Goal: Information Seeking & Learning: Learn about a topic

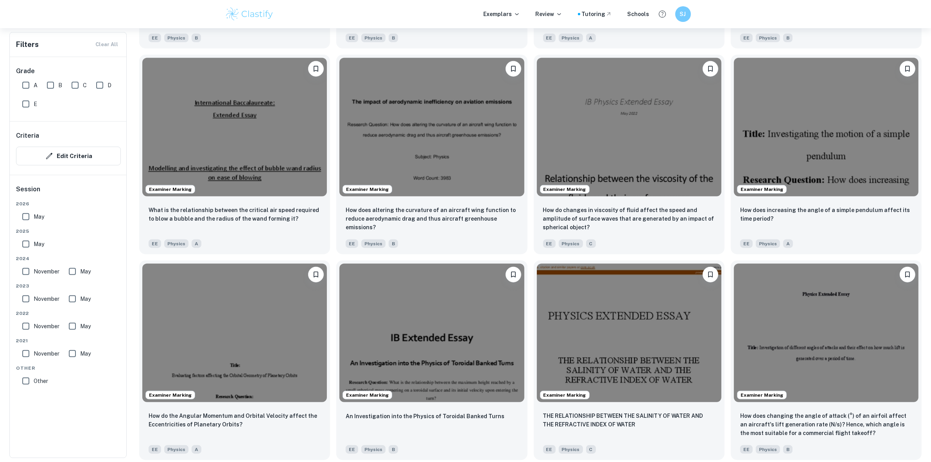
scroll to position [782, 0]
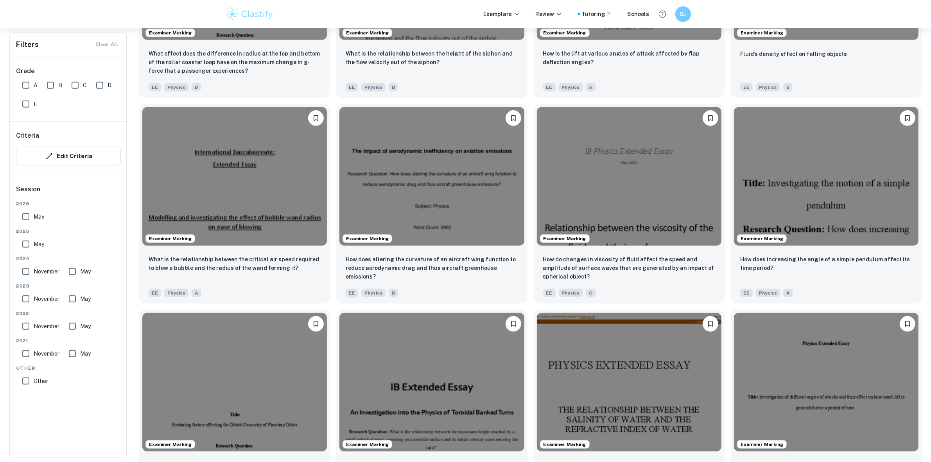
drag, startPoint x: 33, startPoint y: 79, endPoint x: 36, endPoint y: 83, distance: 4.7
click at [33, 80] on input "A" at bounding box center [26, 85] width 16 height 16
checkbox input "true"
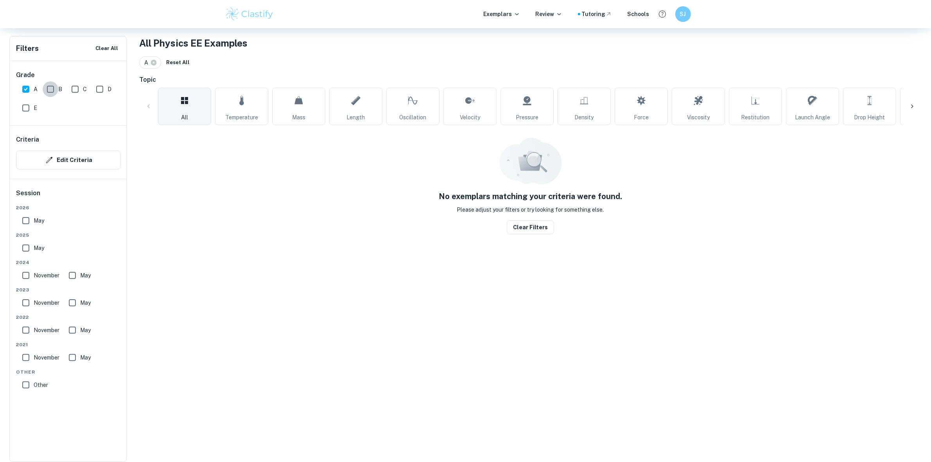
scroll to position [149, 0]
click at [50, 82] on input "B" at bounding box center [51, 90] width 16 height 16
checkbox input "true"
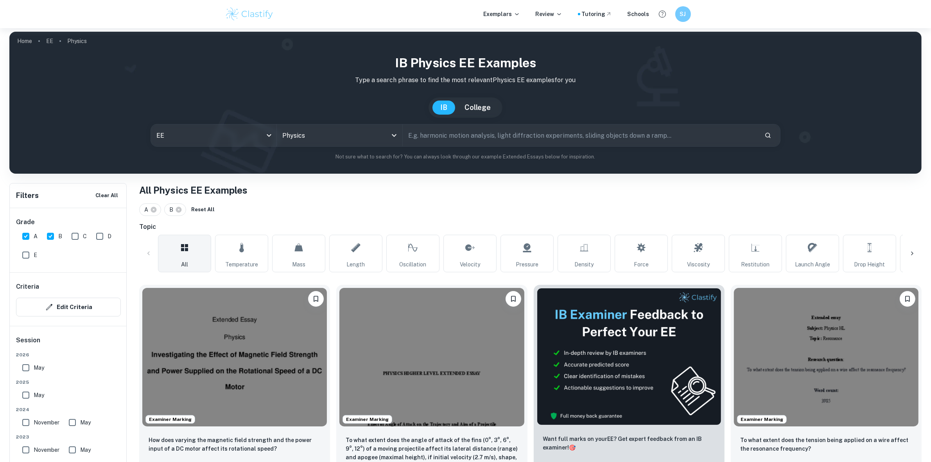
scroll to position [0, 0]
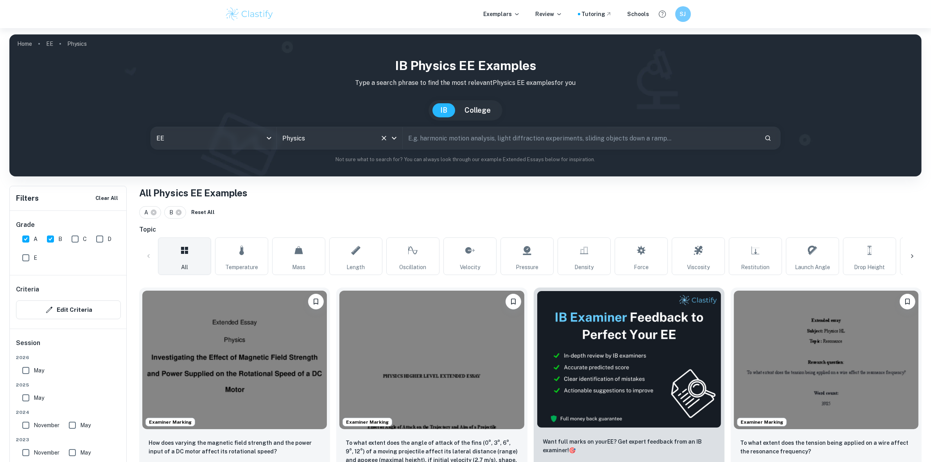
click at [325, 141] on input "Physics" at bounding box center [328, 138] width 97 height 15
click at [299, 169] on li "Maths" at bounding box center [355, 178] width 150 height 18
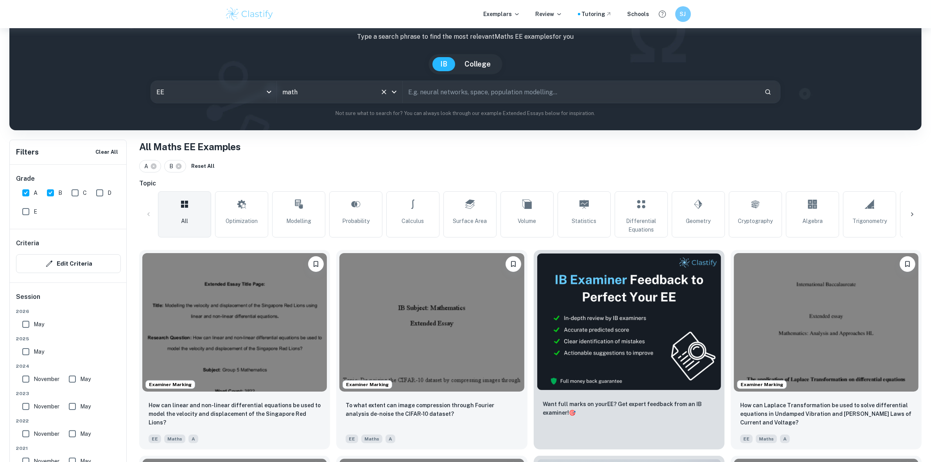
scroll to position [49, 0]
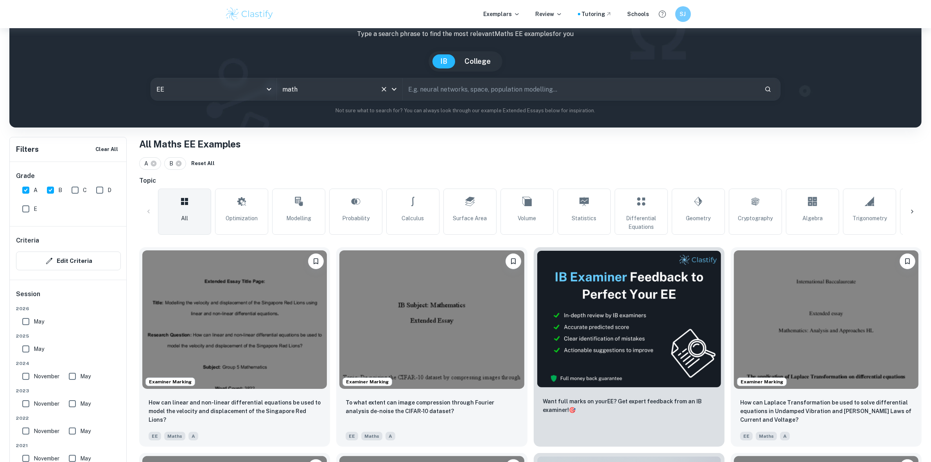
type input "Maths"
click at [44, 190] on input "B" at bounding box center [51, 190] width 16 height 16
checkbox input "false"
click at [23, 188] on input "A" at bounding box center [26, 190] width 16 height 16
checkbox input "false"
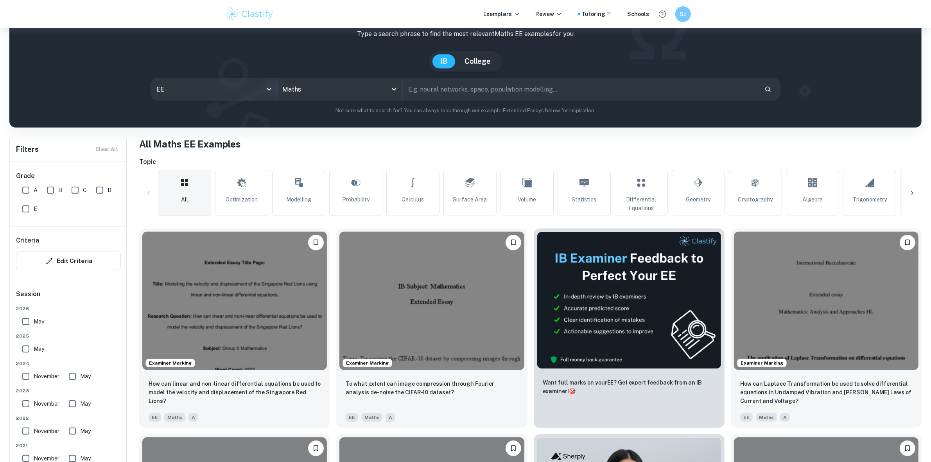
click at [300, 4] on div "Exemplars Review Tutoring Schools SJ" at bounding box center [465, 14] width 931 height 28
click at [266, 13] on img at bounding box center [250, 14] width 50 height 16
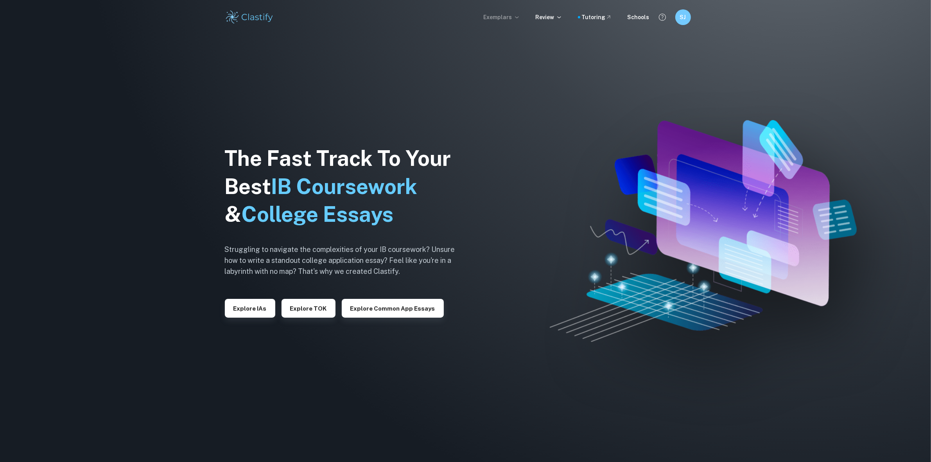
click at [508, 16] on p "Exemplars" at bounding box center [502, 17] width 36 height 9
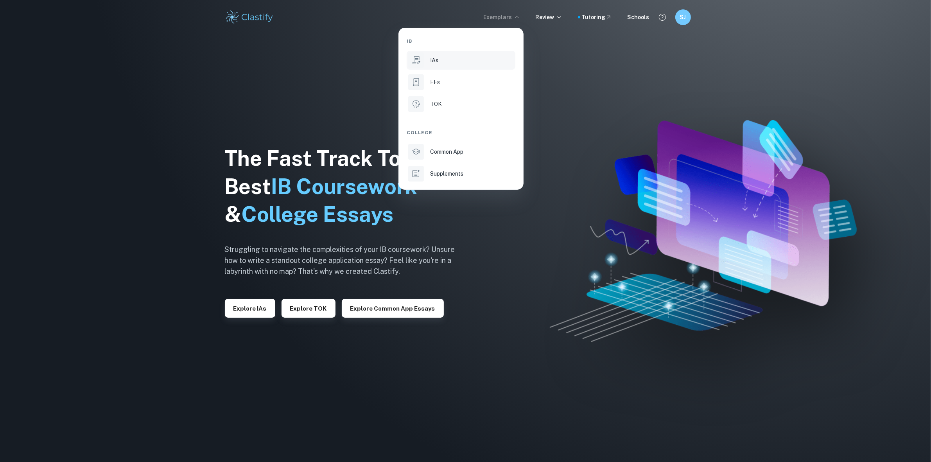
click at [423, 66] on div at bounding box center [416, 60] width 16 height 16
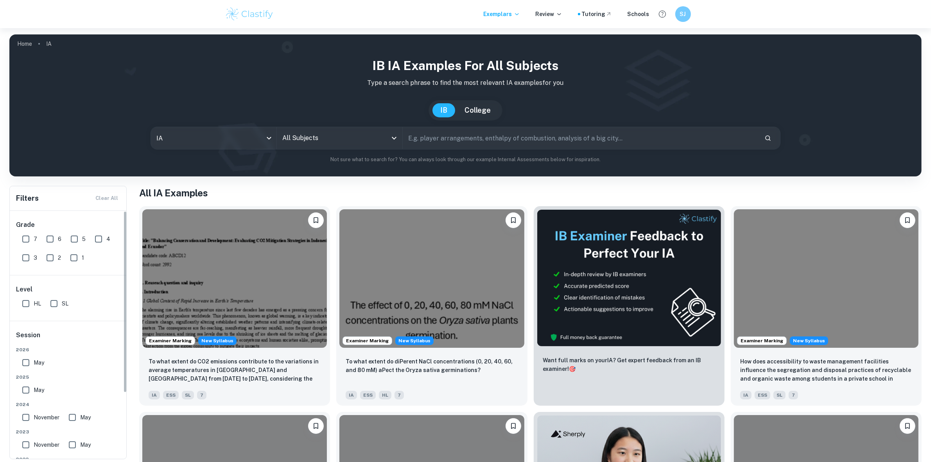
click at [22, 239] on input "7" at bounding box center [26, 239] width 16 height 16
checkbox input "true"
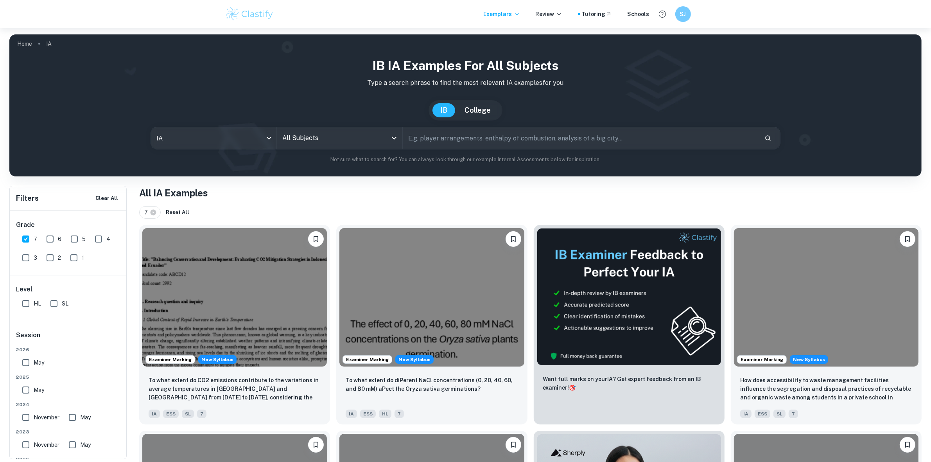
click at [45, 235] on input "6" at bounding box center [50, 239] width 16 height 16
checkbox input "true"
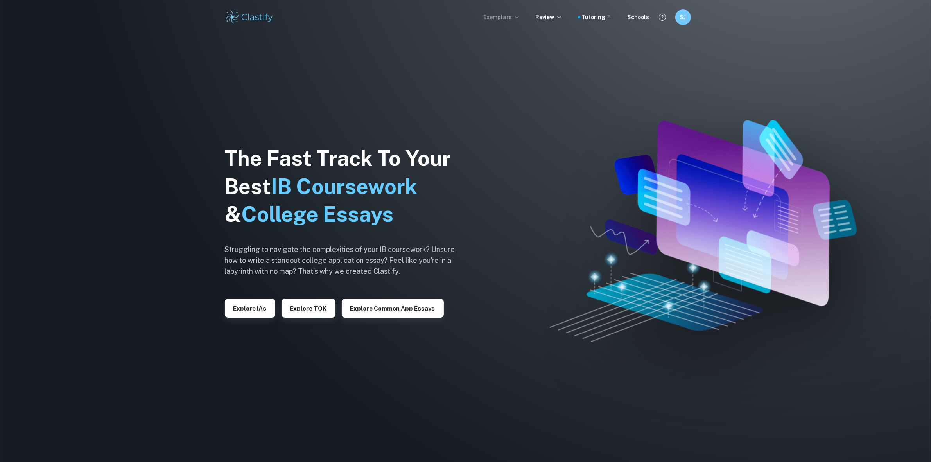
click at [511, 20] on p "Exemplars" at bounding box center [502, 17] width 36 height 9
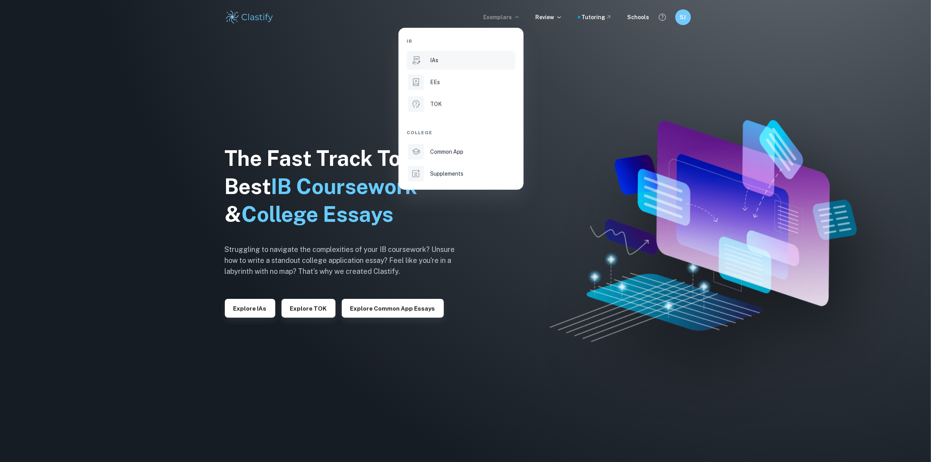
click at [459, 60] on div "IAs" at bounding box center [472, 60] width 84 height 9
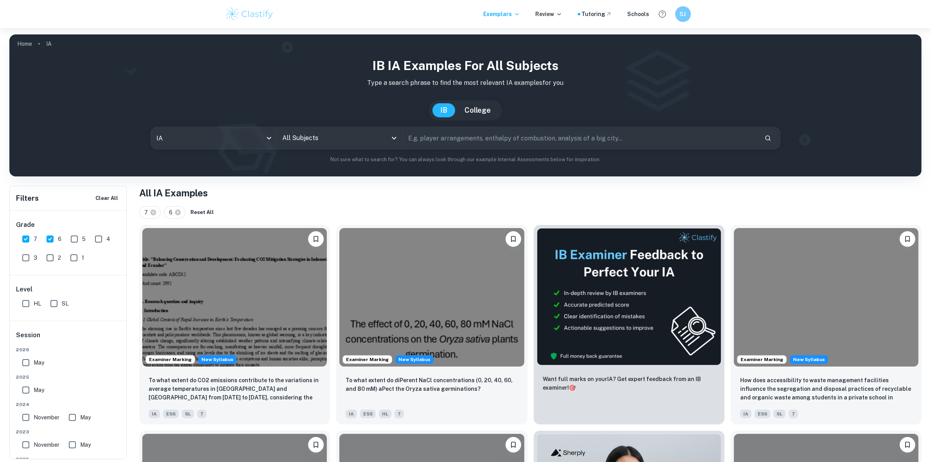
click at [304, 133] on input "All Subjects" at bounding box center [333, 138] width 107 height 15
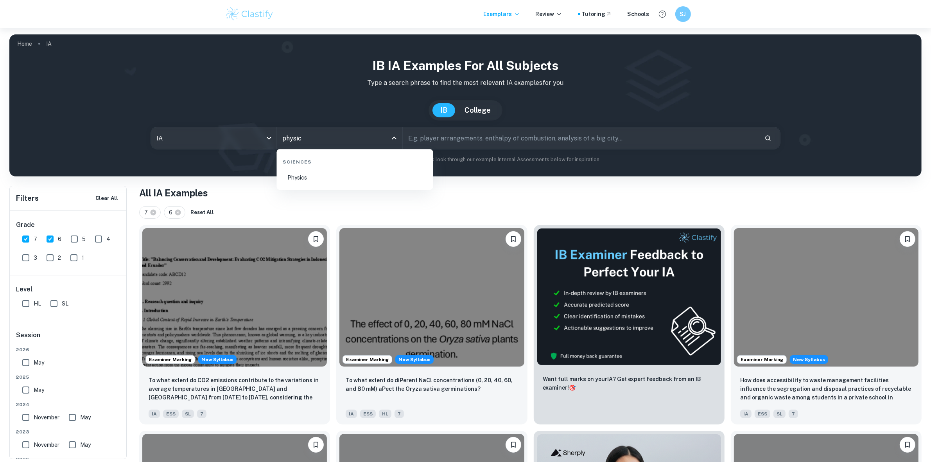
click at [321, 177] on li "Physics" at bounding box center [355, 178] width 150 height 18
type input "Physics"
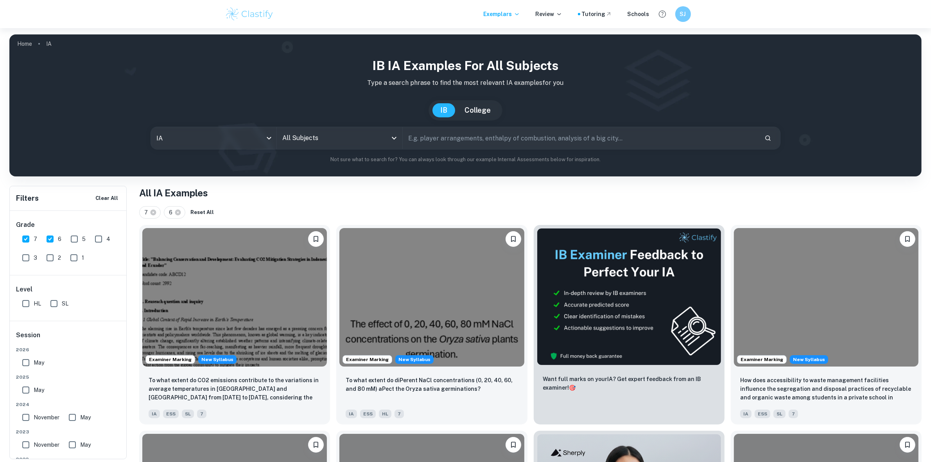
click at [306, 137] on input "All Subjects" at bounding box center [333, 138] width 107 height 15
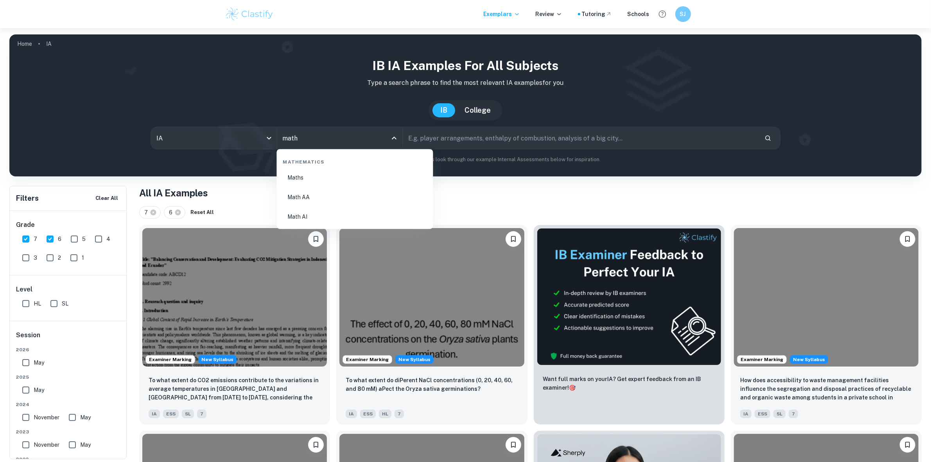
click at [311, 194] on li "Math AA" at bounding box center [355, 197] width 150 height 18
type input "Math AA"
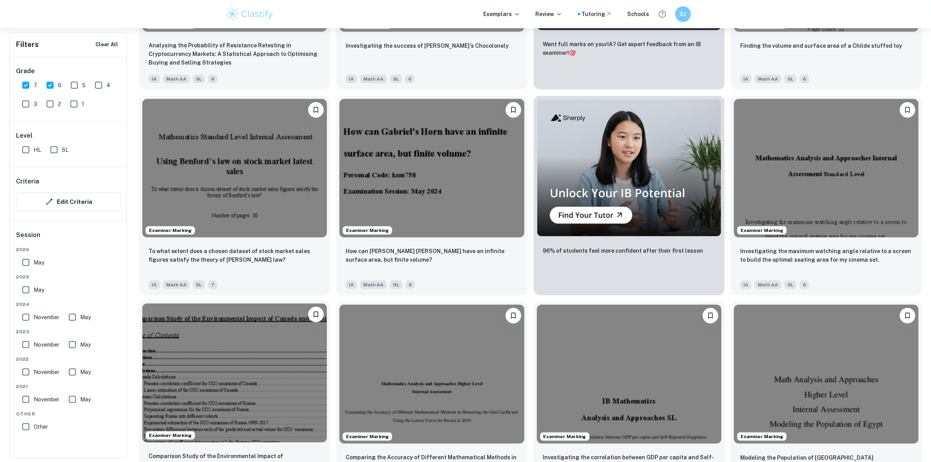
scroll to position [391, 0]
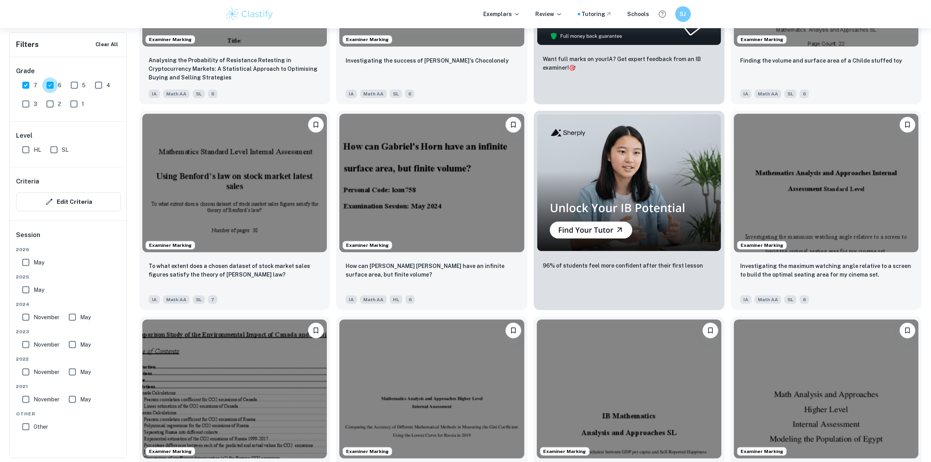
click at [51, 91] on input "6" at bounding box center [50, 85] width 16 height 16
checkbox input "false"
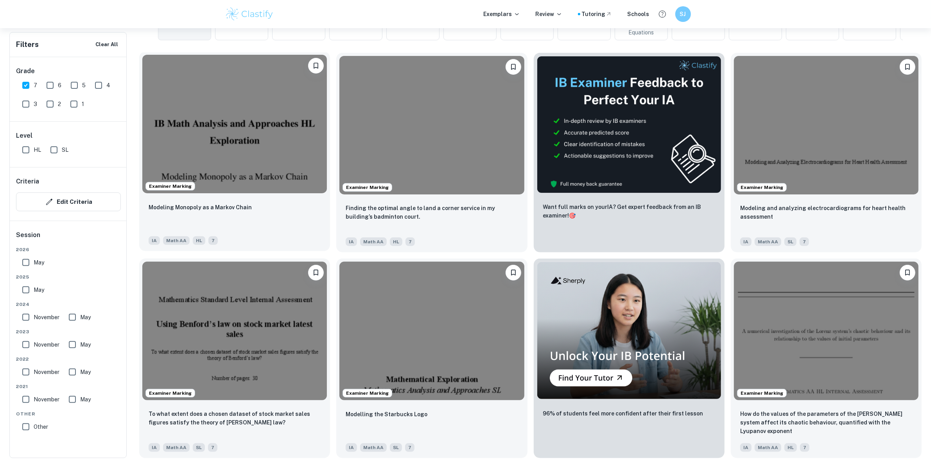
scroll to position [244, 0]
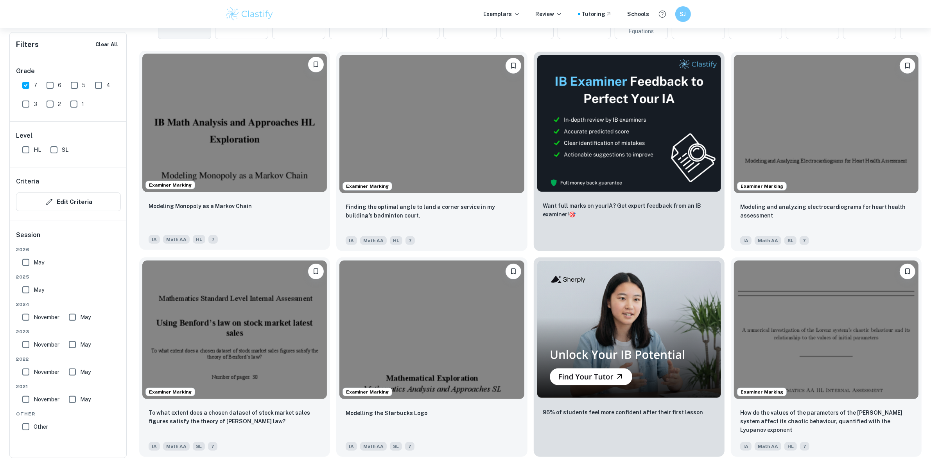
click at [259, 128] on img at bounding box center [234, 123] width 185 height 138
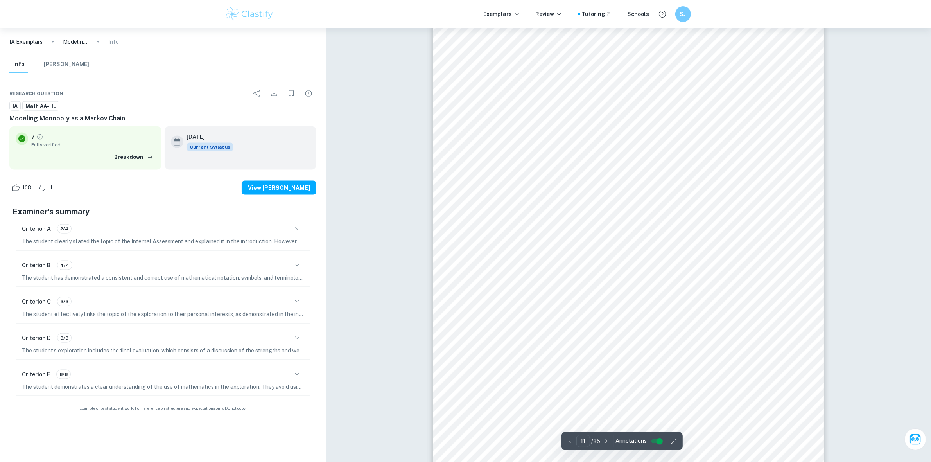
scroll to position [5230, 0]
drag, startPoint x: 368, startPoint y: 270, endPoint x: 373, endPoint y: 267, distance: 5.6
drag, startPoint x: 373, startPoint y: 267, endPoint x: 383, endPoint y: 303, distance: 38.2
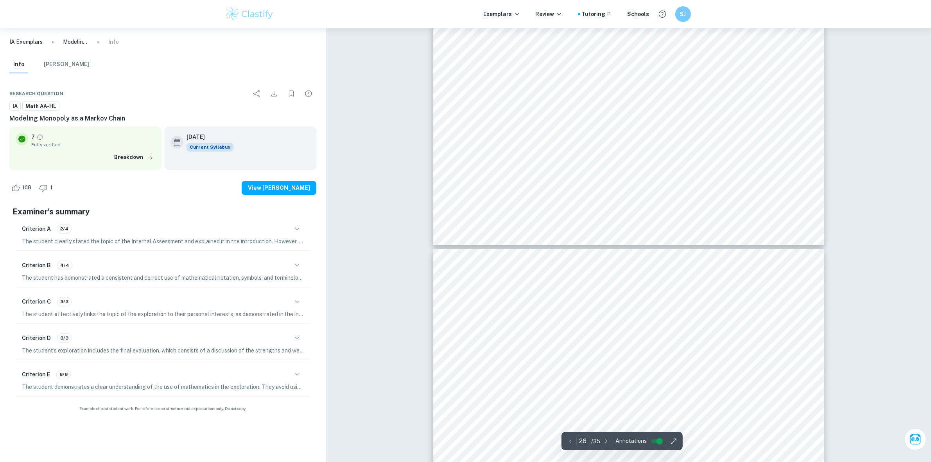
type input "27"
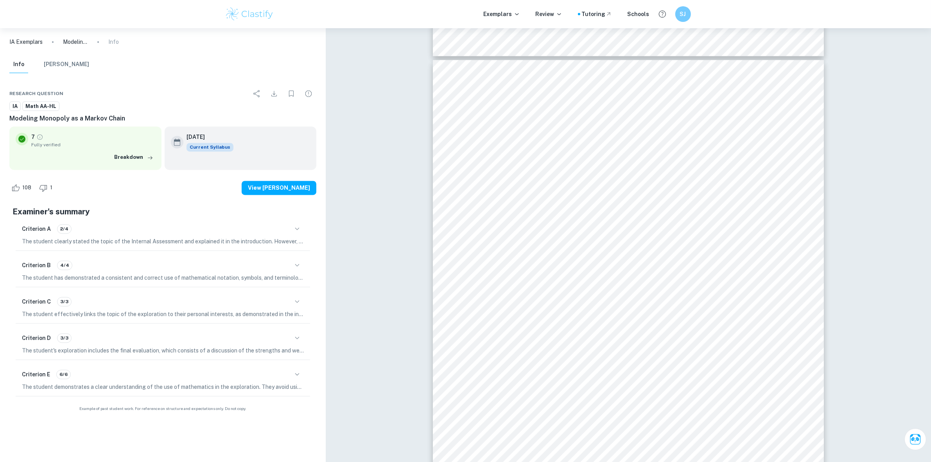
scroll to position [244, 0]
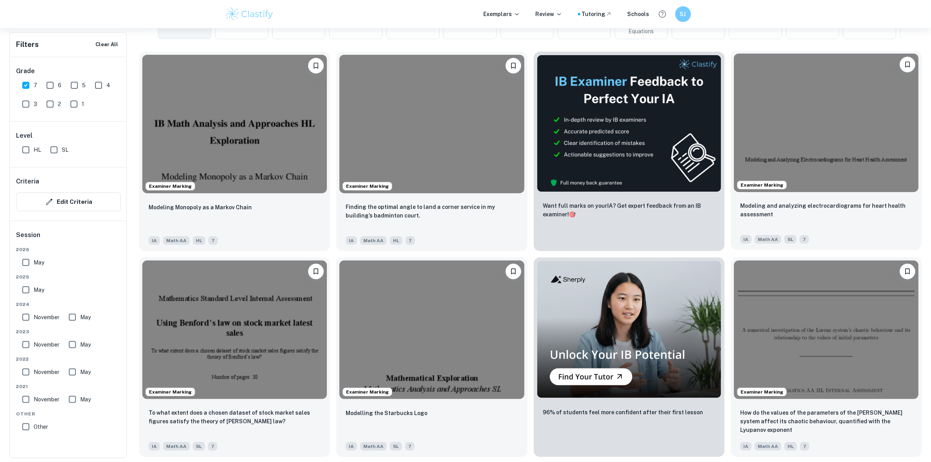
click at [763, 90] on img at bounding box center [826, 123] width 185 height 138
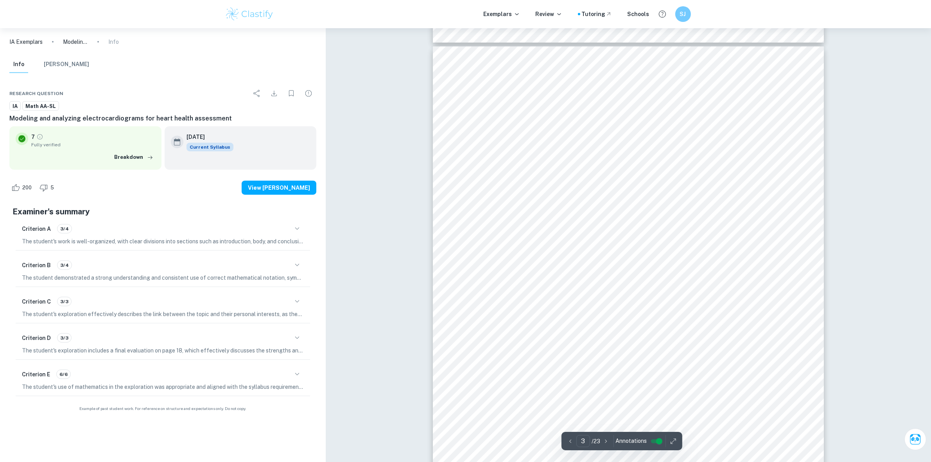
scroll to position [1173, 0]
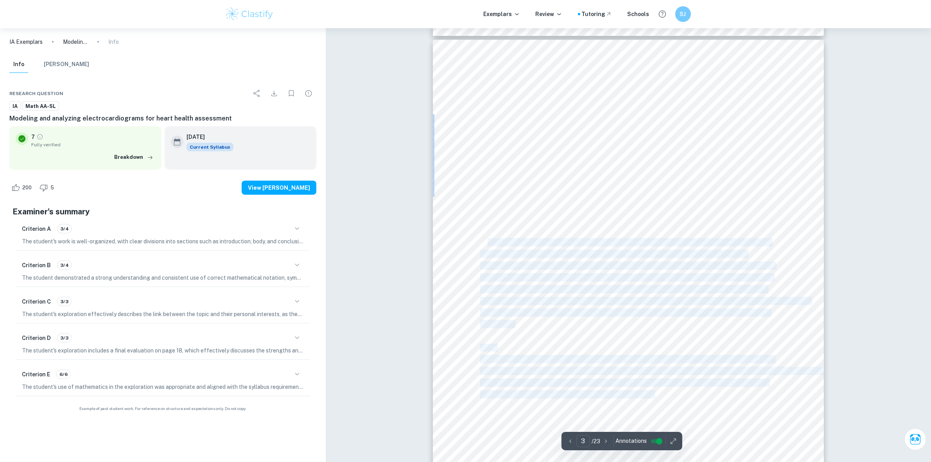
drag, startPoint x: 487, startPoint y: 223, endPoint x: 487, endPoint y: 239, distance: 15.3
click at [487, 239] on div "Introduction: When deciding on a topic for my internal assessment I knew that I…" at bounding box center [628, 316] width 391 height 553
click at [447, 222] on div "Introduction: When deciding on a topic for my internal assessment I knew that I…" at bounding box center [628, 316] width 391 height 553
drag, startPoint x: 492, startPoint y: 266, endPoint x: 493, endPoint y: 282, distance: 15.7
click at [493, 282] on div "Introduction: When deciding on a topic for my internal assessment I knew that I…" at bounding box center [628, 316] width 391 height 553
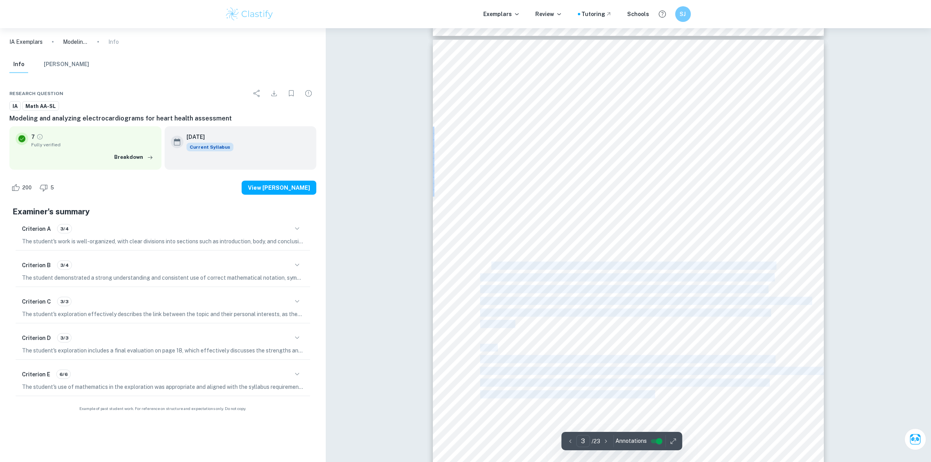
click at [493, 282] on div "Introduction: When deciding on a topic for my internal assessment I knew that I…" at bounding box center [628, 316] width 391 height 553
drag, startPoint x: 519, startPoint y: 321, endPoint x: 493, endPoint y: 278, distance: 50.8
click at [493, 278] on div "Introduction: When deciding on a topic for my internal assessment I knew that I…" at bounding box center [628, 316] width 391 height 553
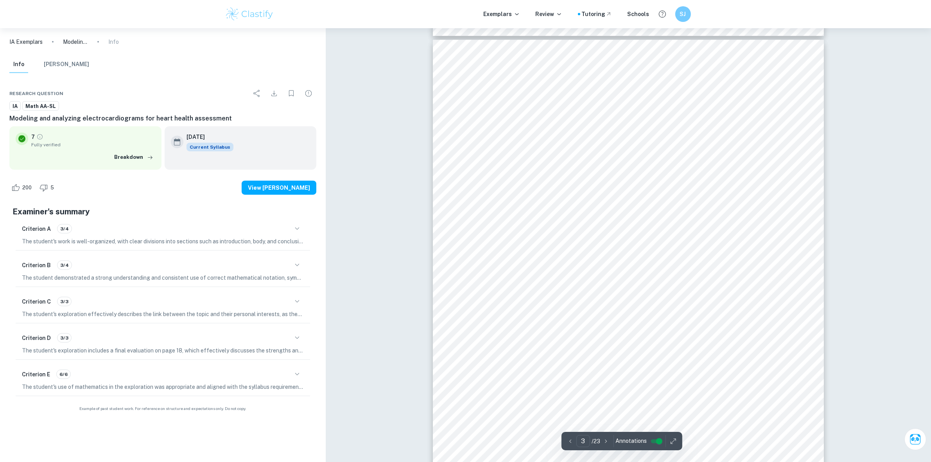
click at [484, 269] on span "professionals are trained to recognize these conditions through the use of EKGs…" at bounding box center [627, 265] width 294 height 7
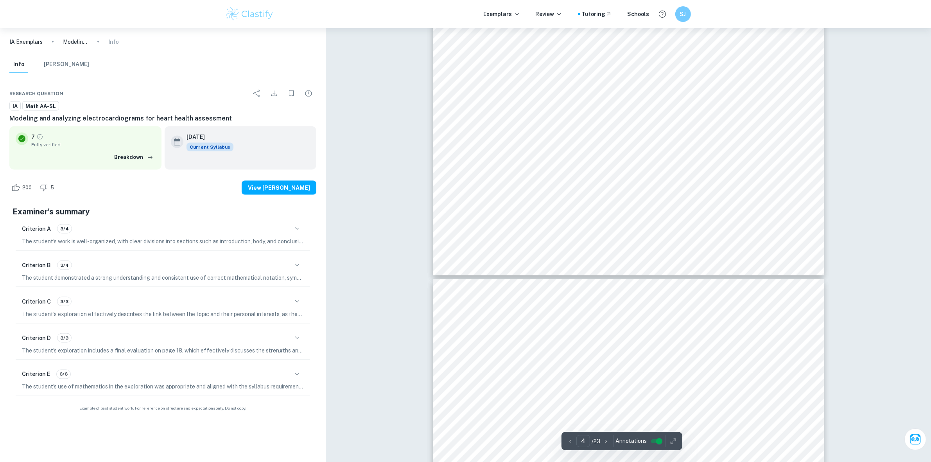
scroll to position [1613, 0]
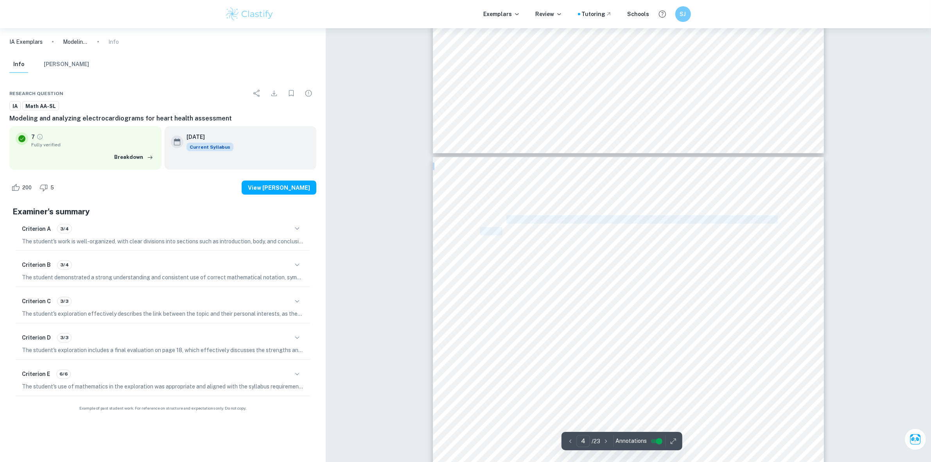
drag, startPoint x: 508, startPoint y: 219, endPoint x: 503, endPoint y: 233, distance: 15.5
click at [503, 233] on div "Methodology: Firstly, the mathematical model must be created. In order to do so…" at bounding box center [628, 433] width 391 height 553
click at [592, 242] on span "smartwatch to produce an EKG of my heart. This means that the model will operat…" at bounding box center [631, 243] width 302 height 7
drag, startPoint x: 533, startPoint y: 241, endPoint x: 538, endPoint y: 254, distance: 14.0
click at [538, 254] on div "Methodology: Firstly, the mathematical model must be created. In order to do so…" at bounding box center [628, 433] width 391 height 553
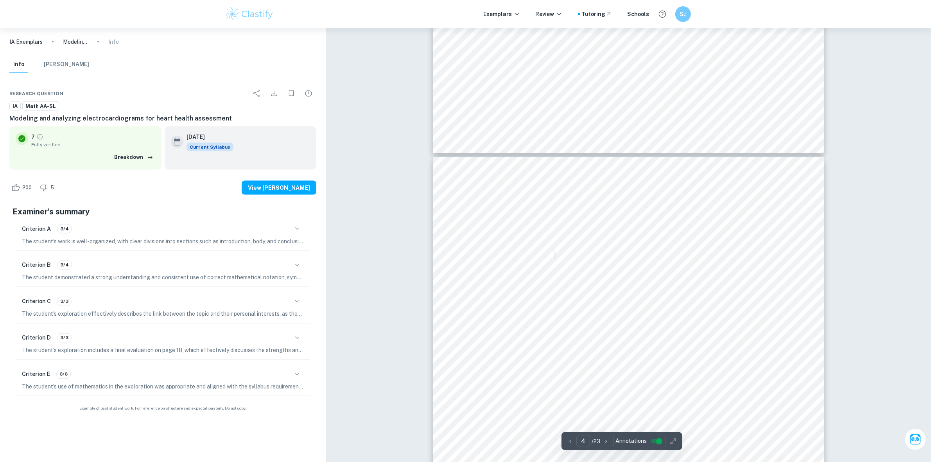
click at [556, 251] on span "assumption that my heart was functioning in a normal, healthy manner at the tim…" at bounding box center [625, 254] width 290 height 7
click at [627, 257] on span "assumption that my heart was functioning in a normal, healthy manner at the tim…" at bounding box center [625, 254] width 290 height 7
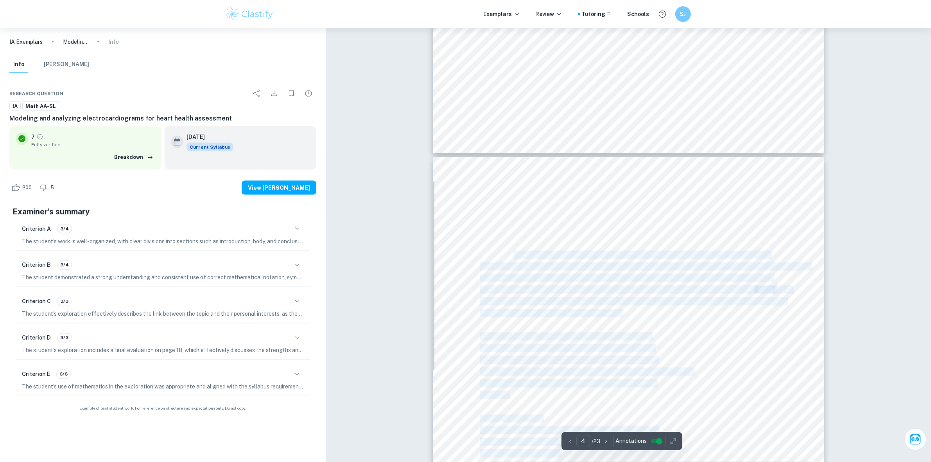
drag, startPoint x: 515, startPoint y: 258, endPoint x: 663, endPoint y: 302, distance: 154.3
click at [668, 304] on div "Methodology: Firstly, the mathematical model must be created. In order to do so…" at bounding box center [628, 433] width 391 height 553
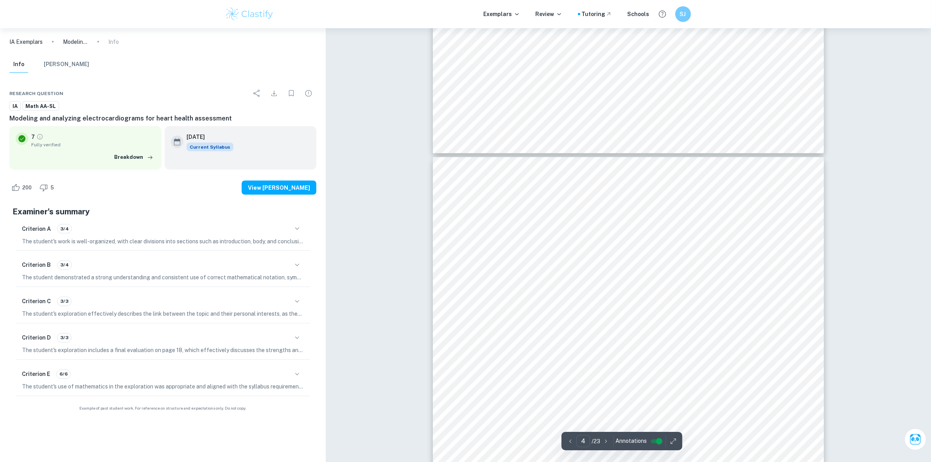
click at [636, 309] on div "Methodology: Firstly, the mathematical model must be created. In order to do so…" at bounding box center [628, 433] width 391 height 553
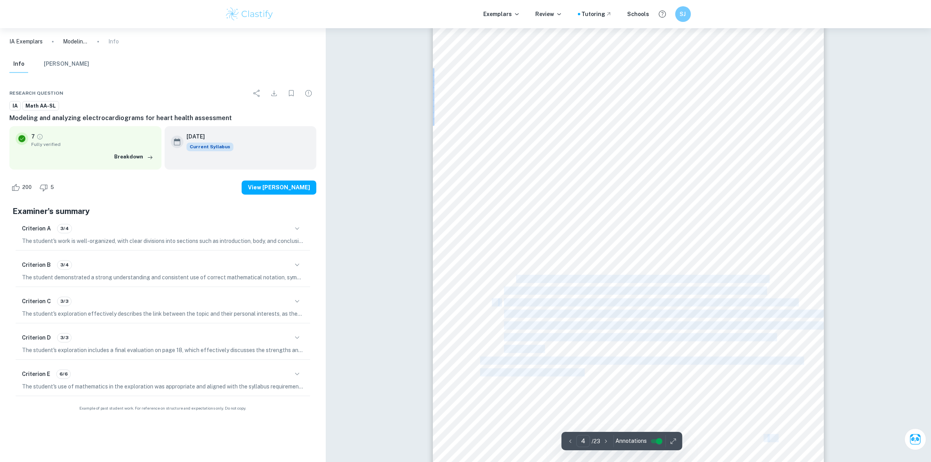
drag, startPoint x: 515, startPoint y: 275, endPoint x: 535, endPoint y: 298, distance: 30.5
click at [535, 298] on div "Methodology: Firstly, the mathematical model must be created. In order to do so…" at bounding box center [628, 189] width 391 height 553
click at [521, 302] on span "The PR interval and ST segment are equal with the exception of their domains. I…" at bounding box center [650, 302] width 293 height 7
click at [522, 389] on div "Methodology: Firstly, the mathematical model must be created. In order to do so…" at bounding box center [628, 189] width 391 height 553
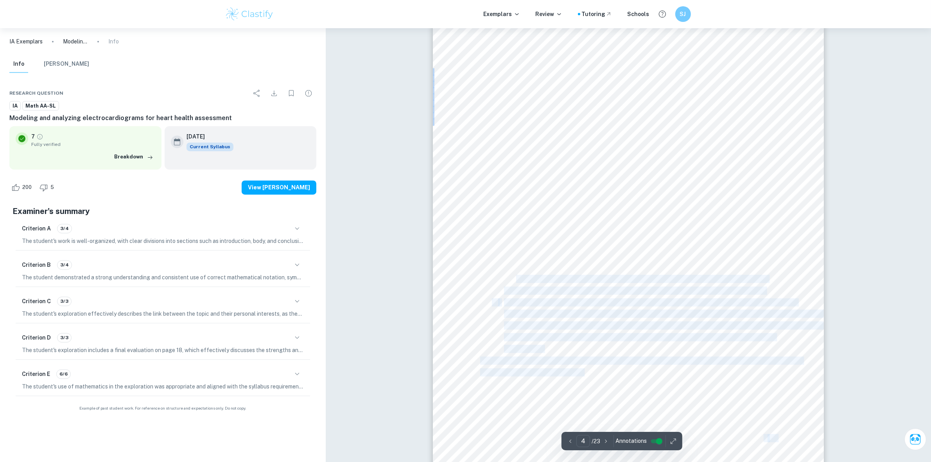
click at [519, 276] on span "Heart rates remain constant. Though this is not actually the case, this will al…" at bounding box center [636, 279] width 264 height 7
drag, startPoint x: 597, startPoint y: 314, endPoint x: 619, endPoint y: 318, distance: 22.2
click at [619, 318] on div "Methodology: Firstly, the mathematical model must be created. In order to do so…" at bounding box center [628, 189] width 391 height 553
click at [596, 314] on span "the PR interval and ST segment represent the isoelectric line (i.e. the baselin…" at bounding box center [665, 313] width 323 height 7
click at [599, 314] on span "the PR interval and ST segment represent the isoelectric line (i.e. the baselin…" at bounding box center [665, 313] width 323 height 7
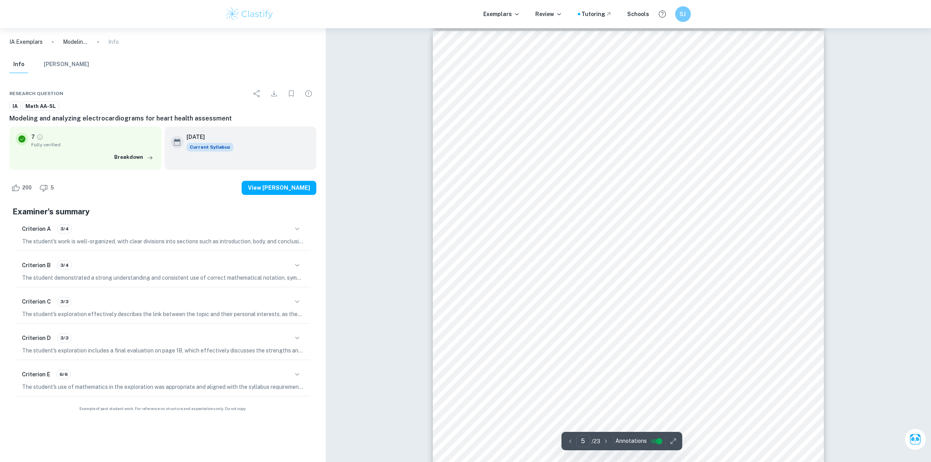
scroll to position [2297, 0]
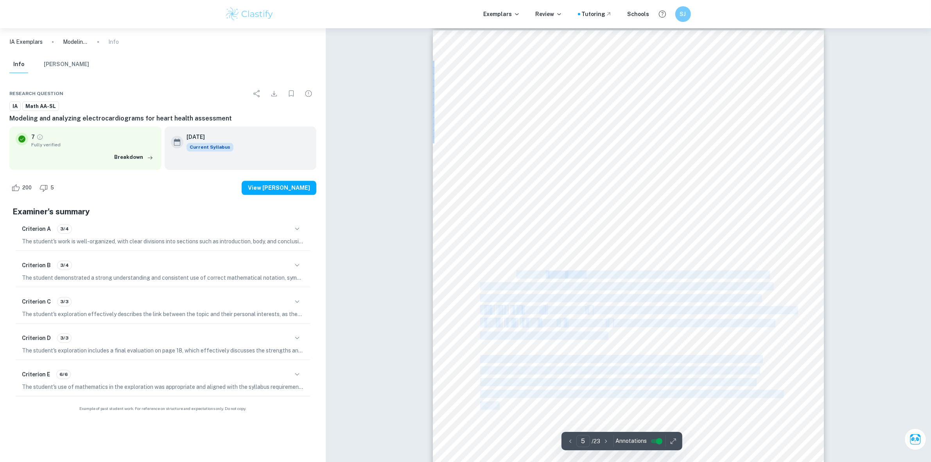
drag, startPoint x: 519, startPoint y: 276, endPoint x: 530, endPoint y: 279, distance: 11.8
click at [530, 279] on div "Creating the Model - Transforming and Manipulating Functions: My EKG - The Basi…" at bounding box center [628, 306] width 391 height 553
click at [466, 259] on div "Creating the Model - Transforming and Manipulating Functions: My EKG - The Basi…" at bounding box center [628, 306] width 391 height 553
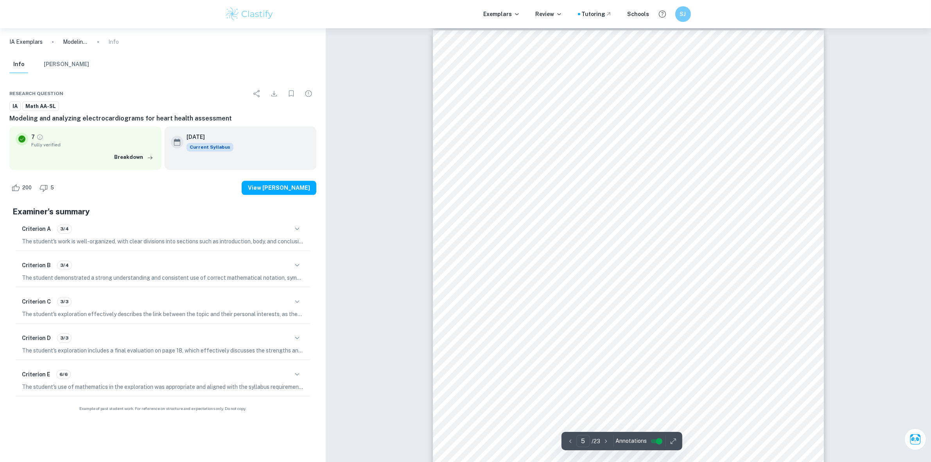
click at [564, 308] on span "represents the" at bounding box center [566, 310] width 40 height 7
click at [554, 339] on span "therefore the standard for this investigation." at bounding box center [543, 335] width 126 height 7
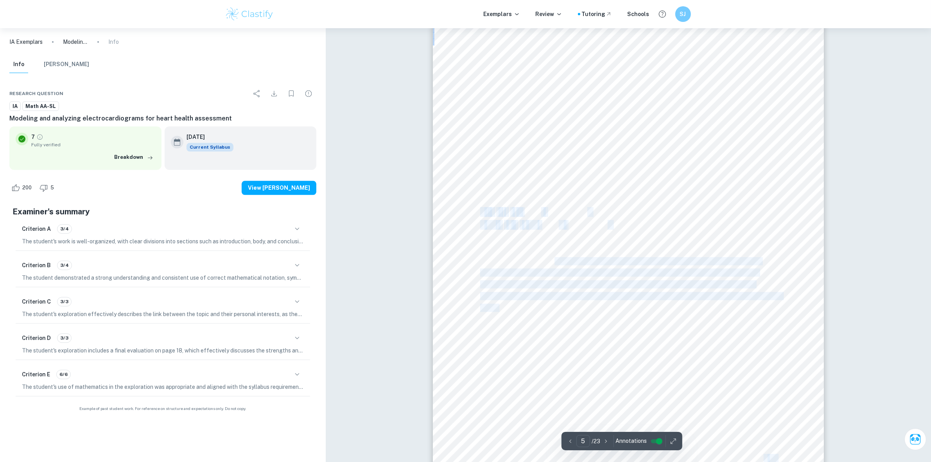
drag, startPoint x: 556, startPoint y: 261, endPoint x: 544, endPoint y: 304, distance: 44.9
click at [544, 304] on div "Creating the Model - Transforming and Manipulating Functions: My EKG - The Basi…" at bounding box center [628, 208] width 391 height 553
click at [543, 304] on div "Creating the Model - Transforming and Manipulating Functions: My EKG - The Basi…" at bounding box center [628, 208] width 391 height 553
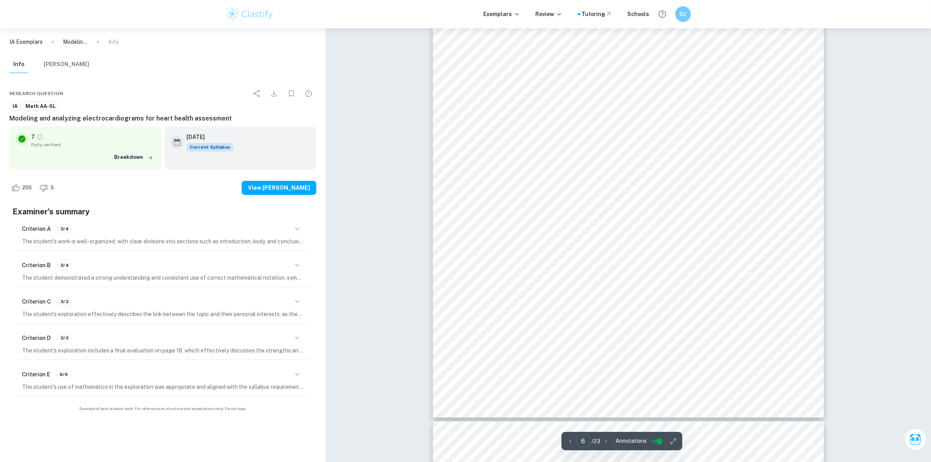
scroll to position [3031, 0]
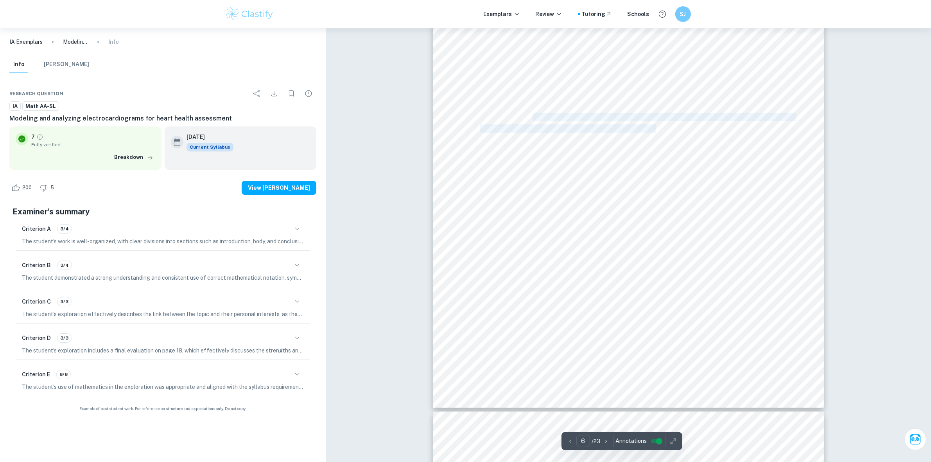
drag, startPoint x: 569, startPoint y: 126, endPoint x: 655, endPoint y: 125, distance: 86.0
click at [655, 125] on div "Fig. 3: The single EKG cycle to be modeled PR Interval and ST segment: As was p…" at bounding box center [628, 130] width 391 height 553
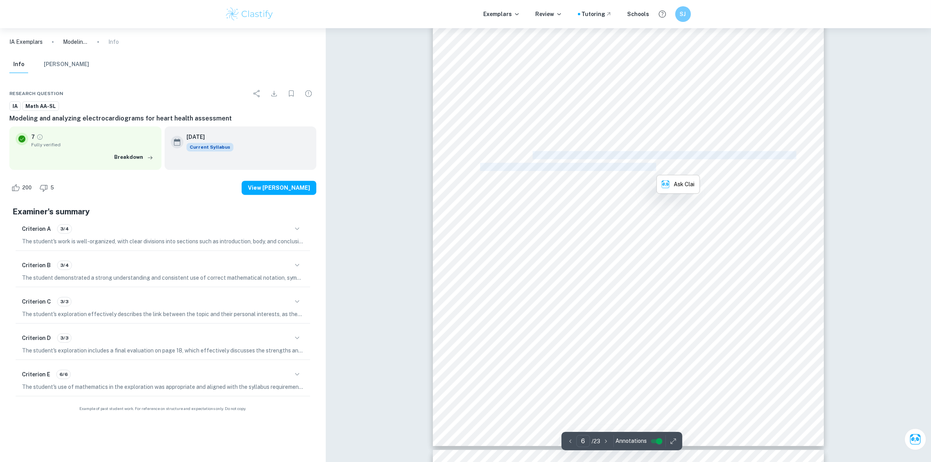
scroll to position [2884, 0]
click at [452, 216] on div "Fig. 3: The single EKG cycle to be modeled PR Interval and ST segment: As was p…" at bounding box center [628, 277] width 391 height 553
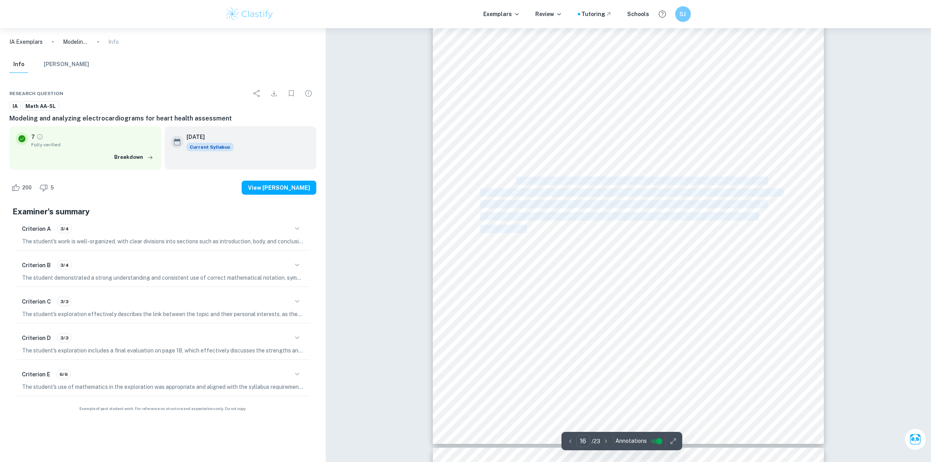
drag, startPoint x: 518, startPoint y: 190, endPoint x: 528, endPoint y: 226, distance: 37.7
click at [528, 226] on div "Below is an example where the model has been translated horizontally to create …" at bounding box center [628, 167] width 391 height 553
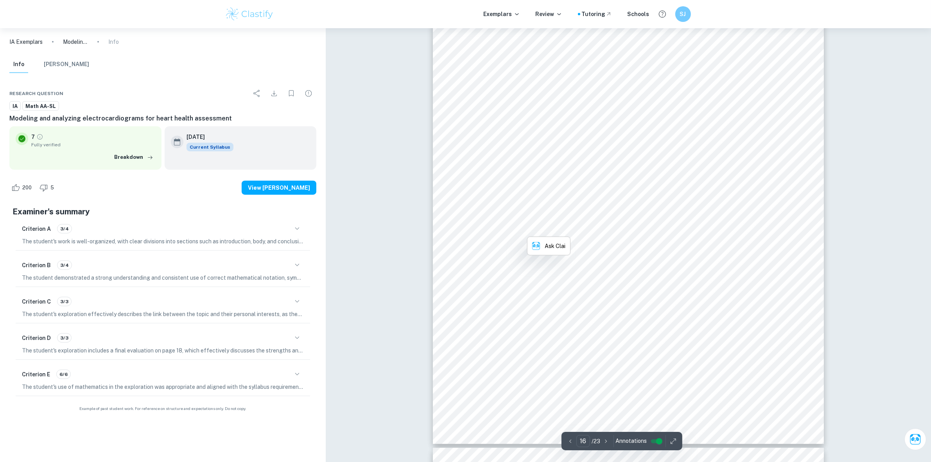
click at [567, 197] on div "Below is an example where the model has been translated horizontally to create …" at bounding box center [628, 167] width 391 height 553
drag, startPoint x: 522, startPoint y: 233, endPoint x: 522, endPoint y: 241, distance: 7.4
click at [522, 241] on div "Below is an example where the model has been translated horizontally to create …" at bounding box center [628, 167] width 391 height 553
click at [609, 255] on span "not be used as they are dependent on heart rate which is highly variable and no…" at bounding box center [626, 253] width 293 height 7
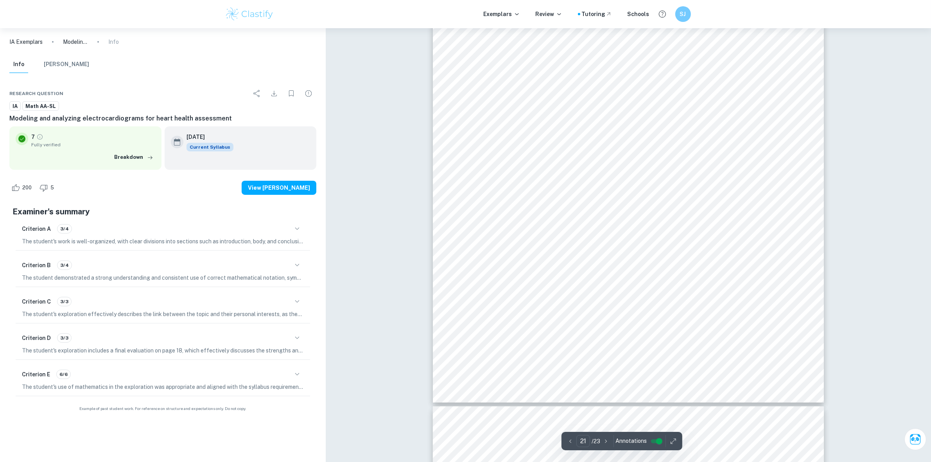
type input "22"
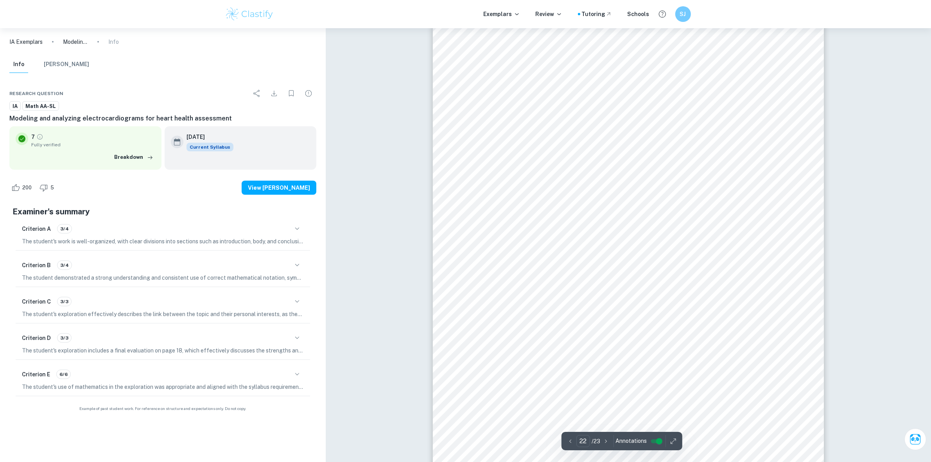
scroll to position [11842, 0]
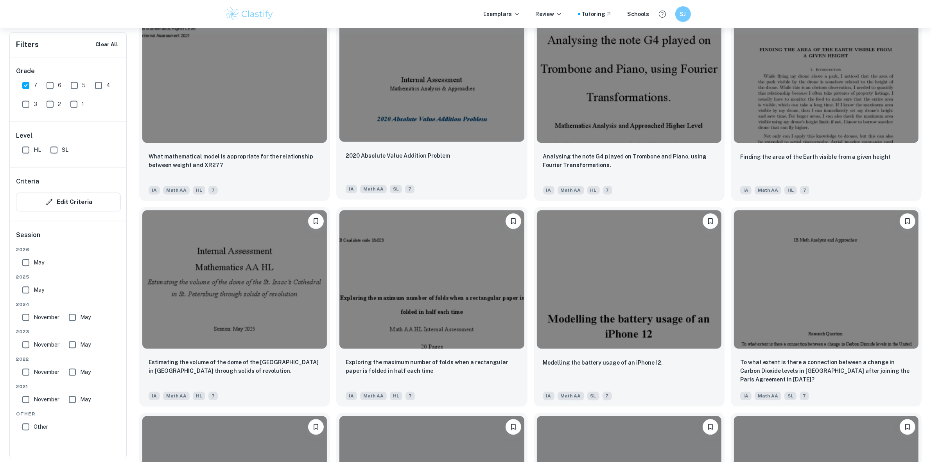
scroll to position [2297, 0]
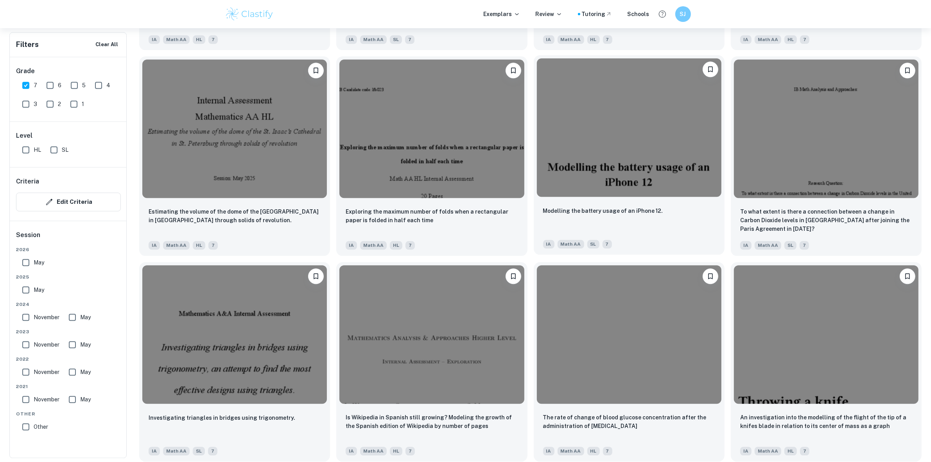
click at [672, 167] on img at bounding box center [629, 127] width 185 height 138
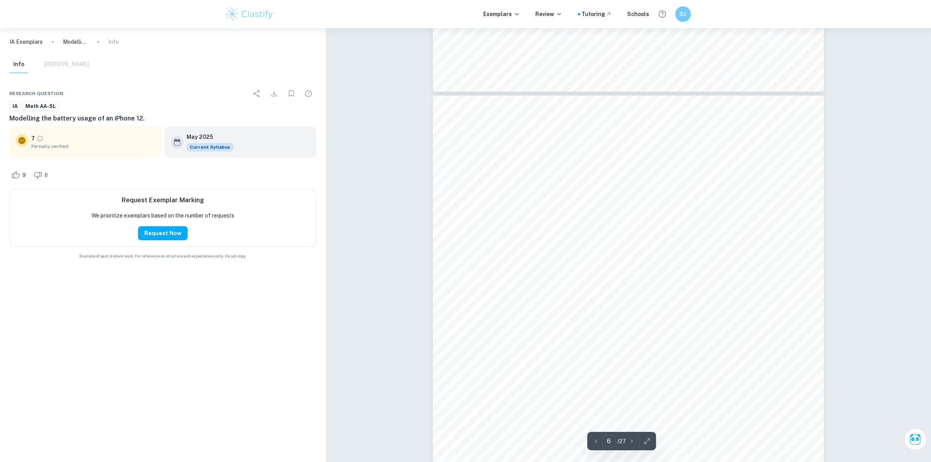
scroll to position [2786, 0]
type input "17"
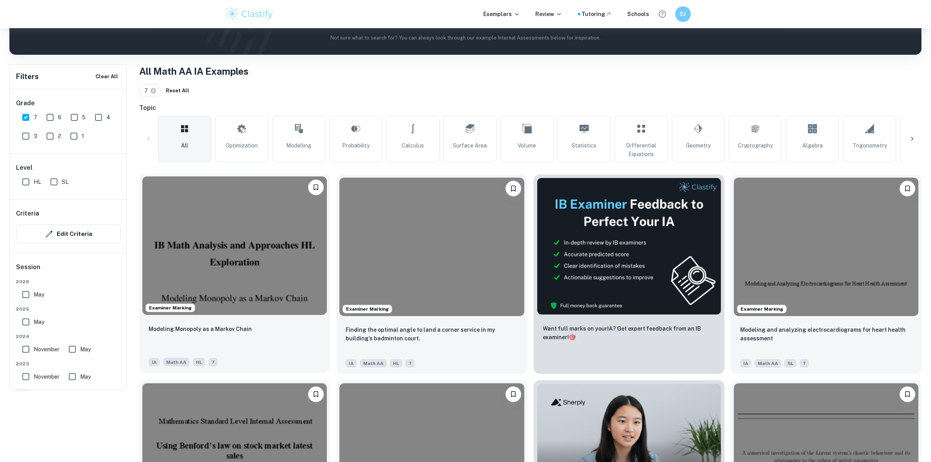
scroll to position [147, 0]
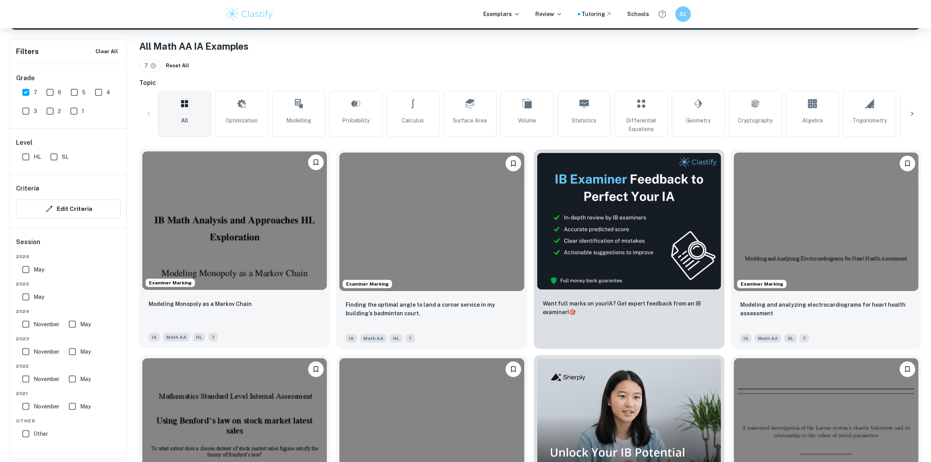
click at [239, 244] on img at bounding box center [234, 220] width 185 height 138
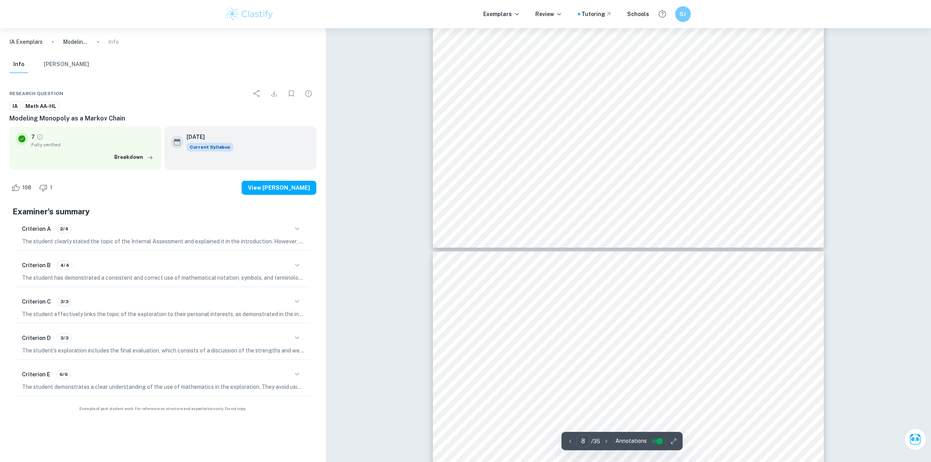
type input "9"
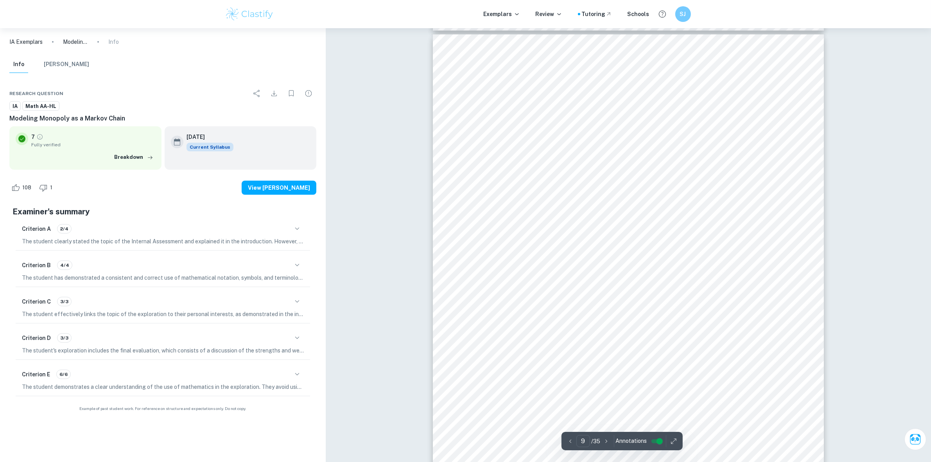
scroll to position [4087, 0]
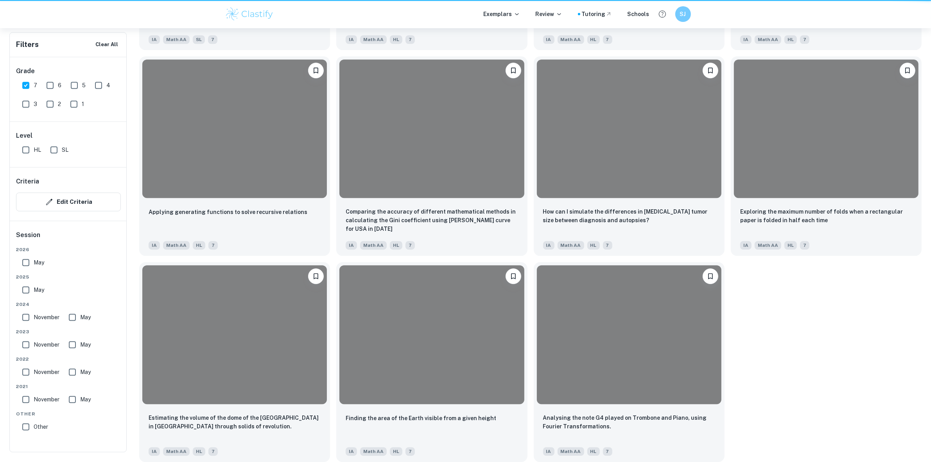
scroll to position [147, 0]
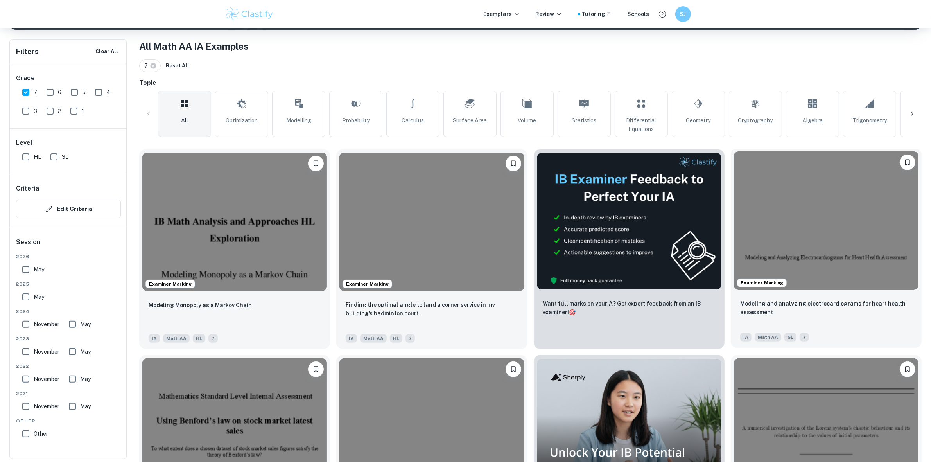
click at [787, 208] on img at bounding box center [826, 220] width 185 height 138
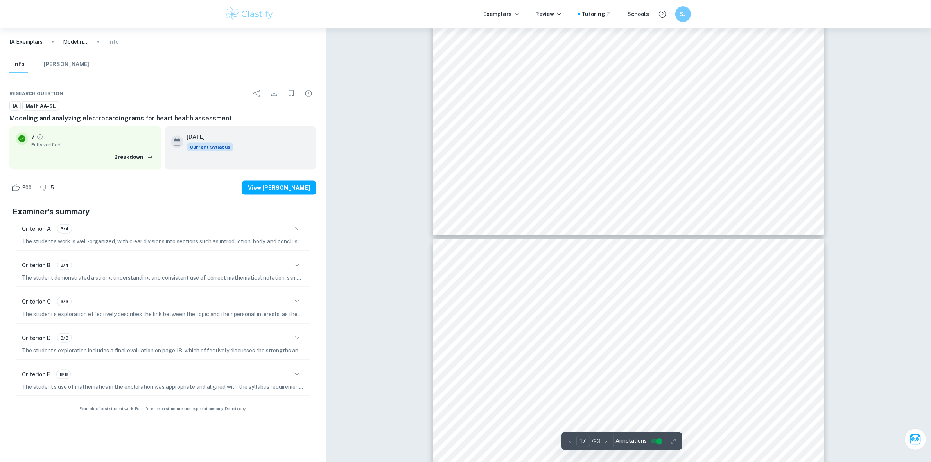
scroll to position [8945, 0]
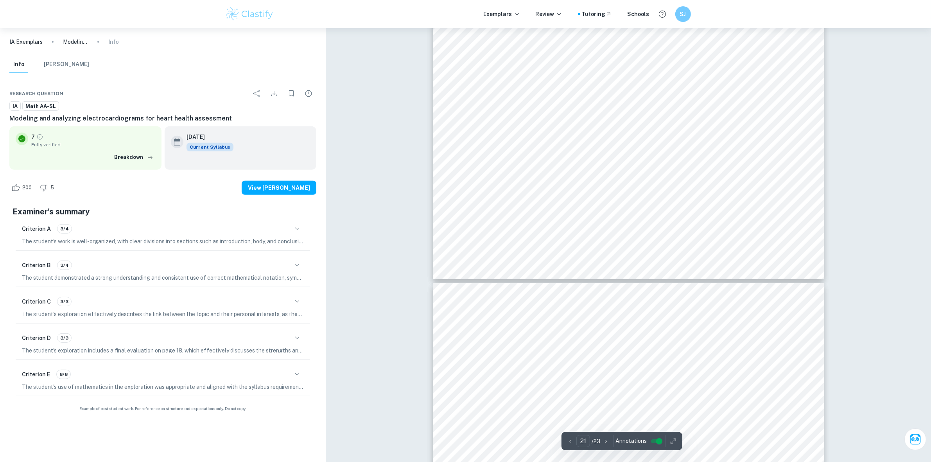
type input "22"
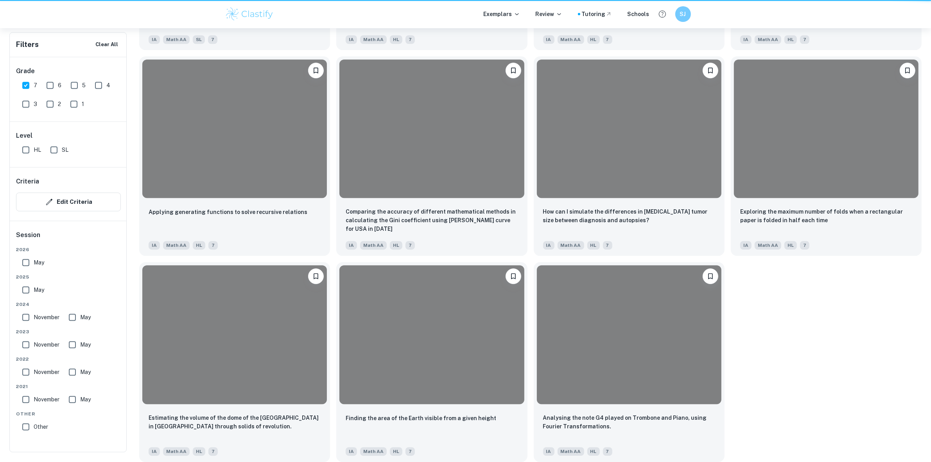
scroll to position [147, 0]
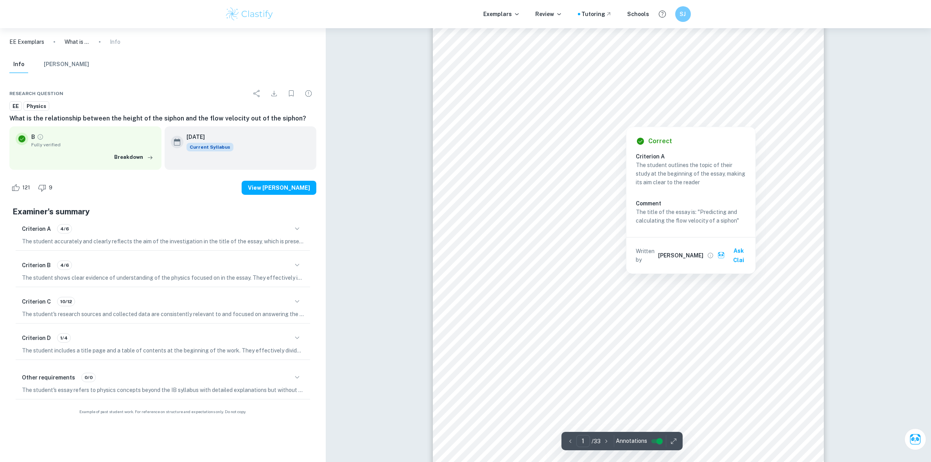
scroll to position [49, 0]
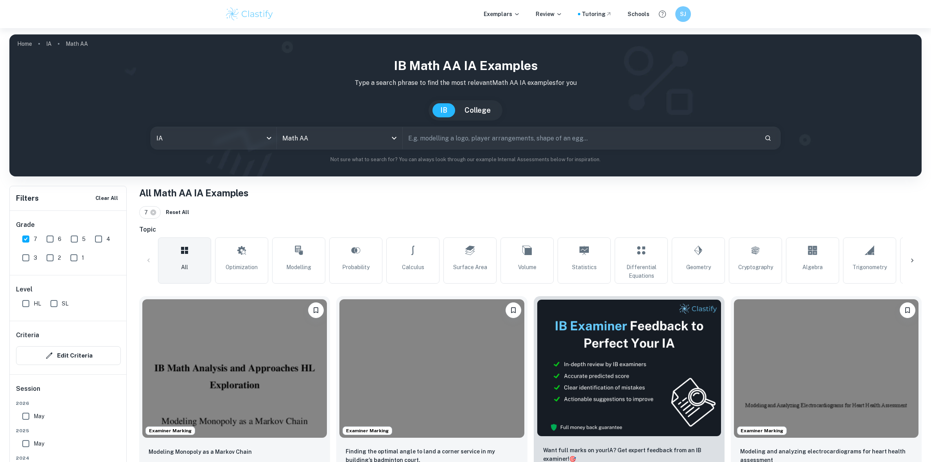
scroll to position [147, 0]
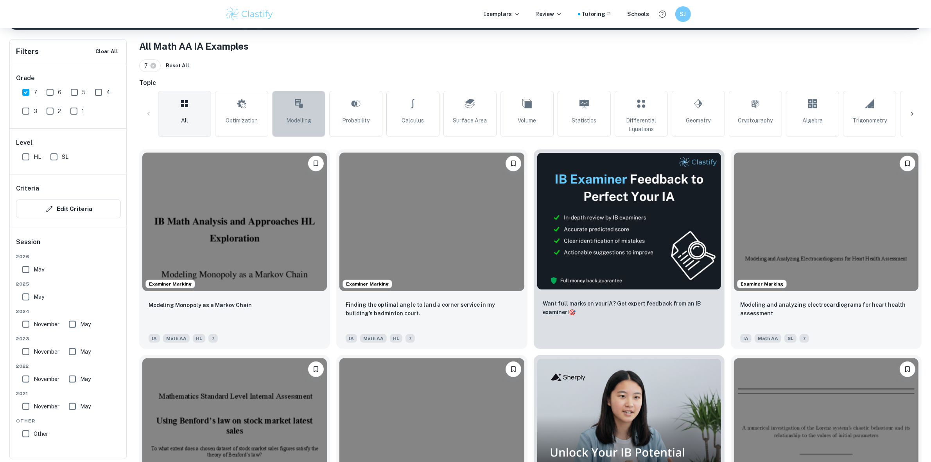
click at [292, 98] on link "Modelling" at bounding box center [298, 114] width 53 height 46
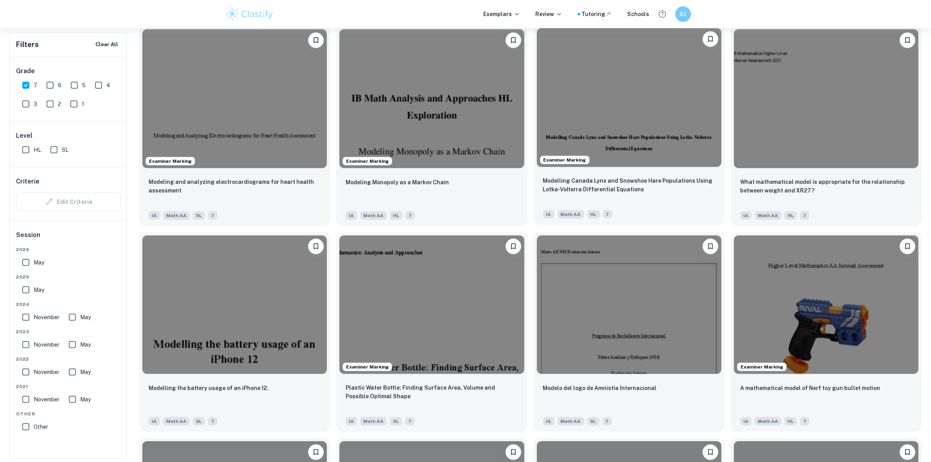
scroll to position [684, 0]
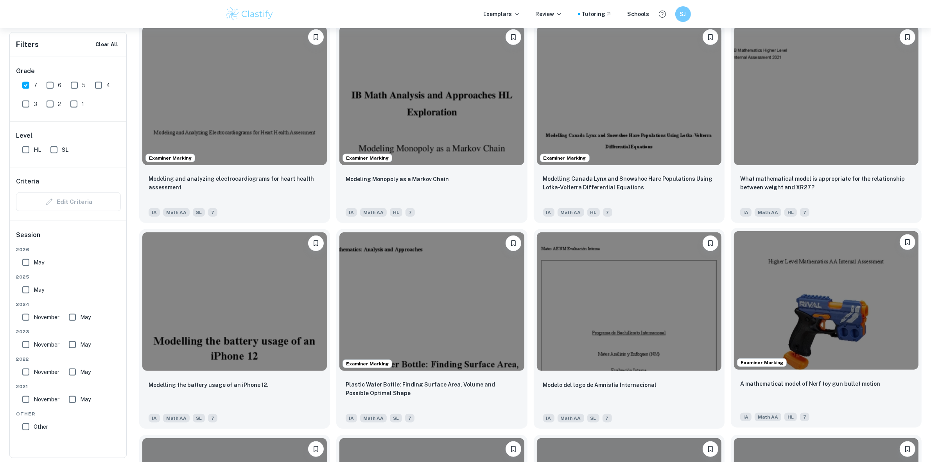
click at [806, 282] on img at bounding box center [826, 300] width 185 height 138
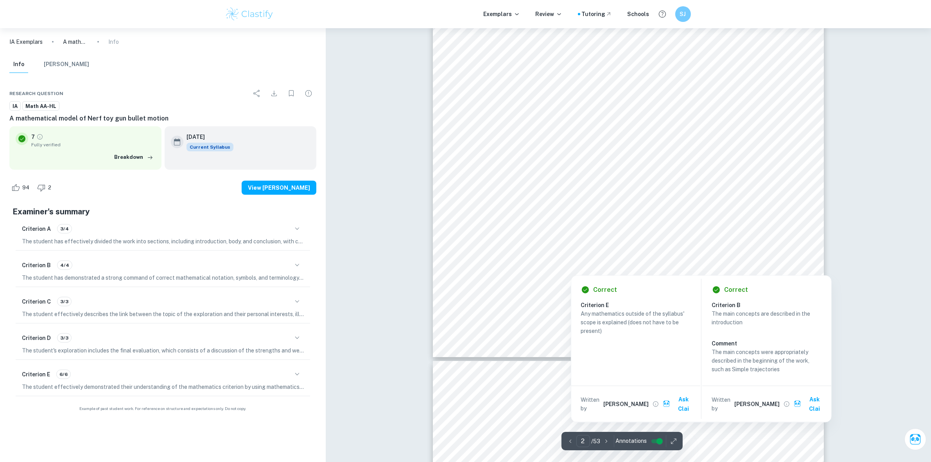
scroll to position [929, 0]
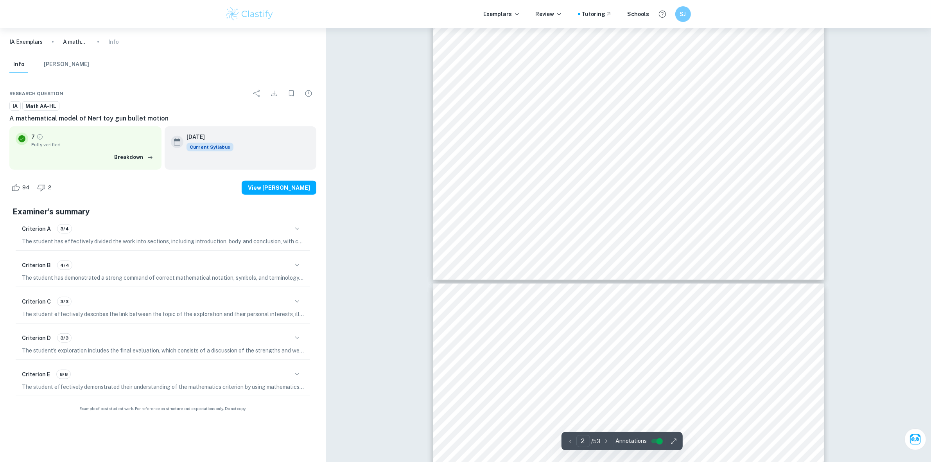
click at [546, 237] on div "1 Introduction / Rationale In middle school, I occasionally played with Nerf to…" at bounding box center [628, 3] width 391 height 553
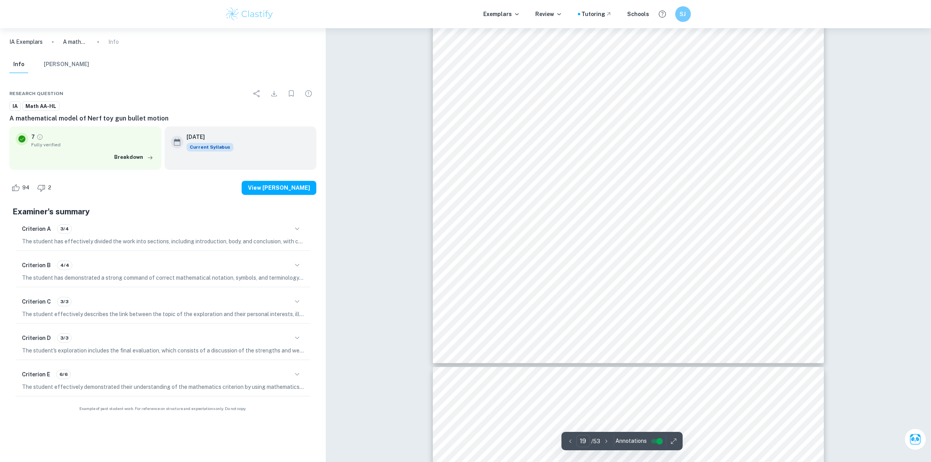
type input "20"
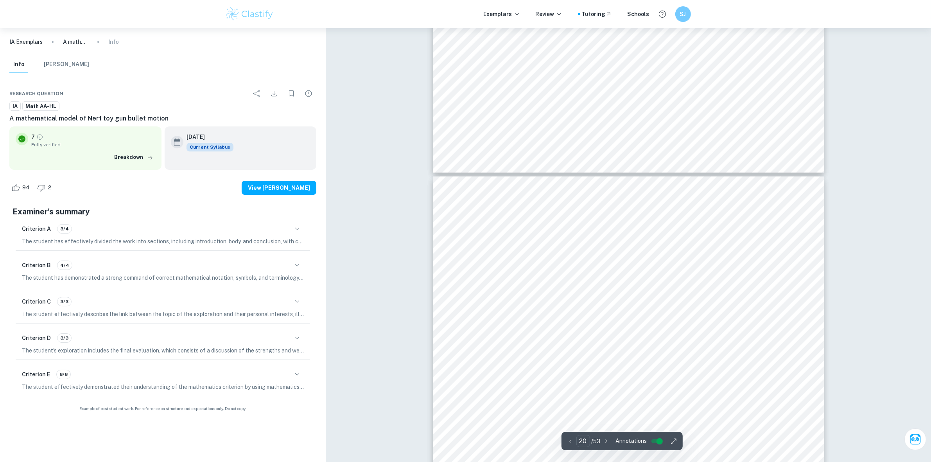
scroll to position [10509, 0]
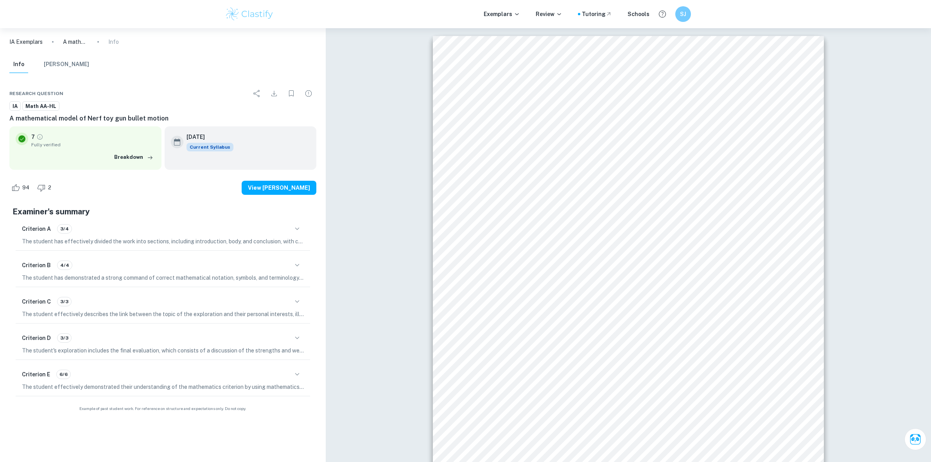
scroll to position [10509, 0]
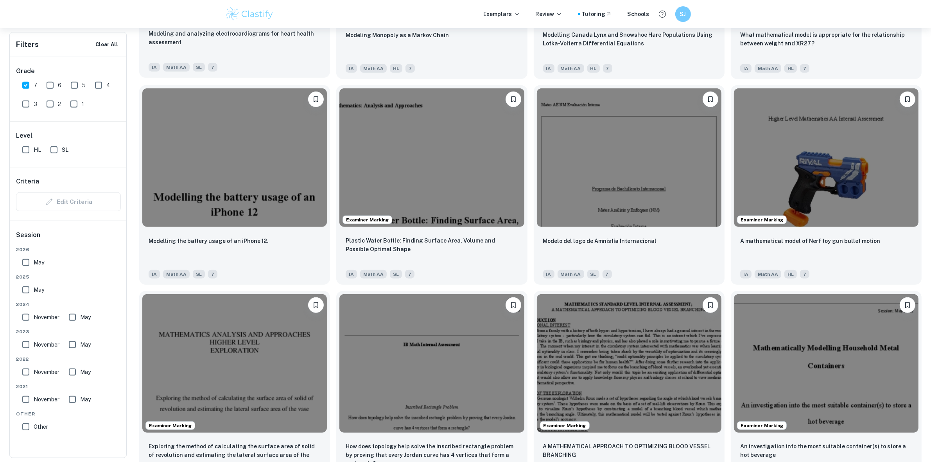
scroll to position [880, 0]
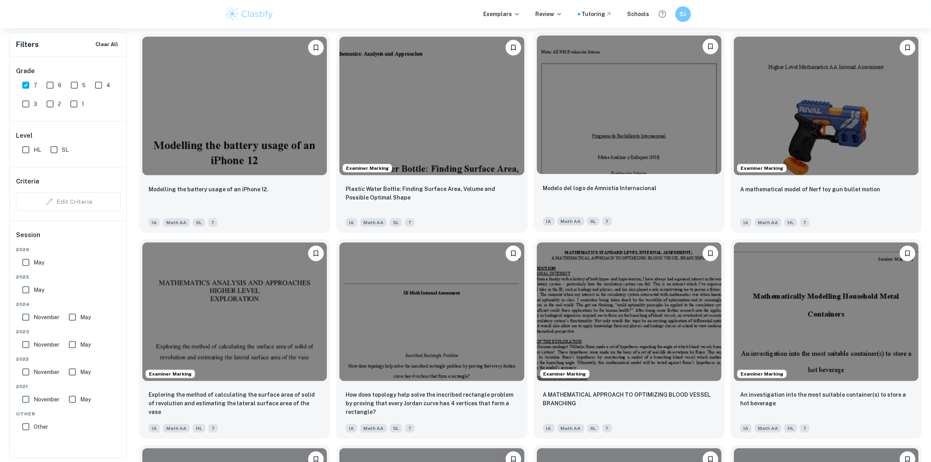
click at [614, 130] on img at bounding box center [629, 105] width 185 height 138
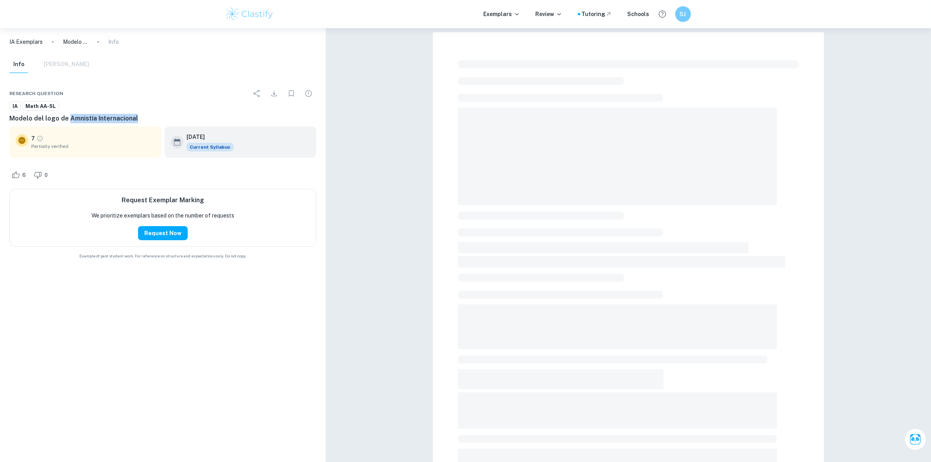
drag, startPoint x: 71, startPoint y: 120, endPoint x: 136, endPoint y: 118, distance: 64.9
click at [136, 118] on h6 "Modelo del logo de Amnistía Internacional" at bounding box center [162, 118] width 307 height 9
copy h6 "Amnistía Internacional"
type input "3"
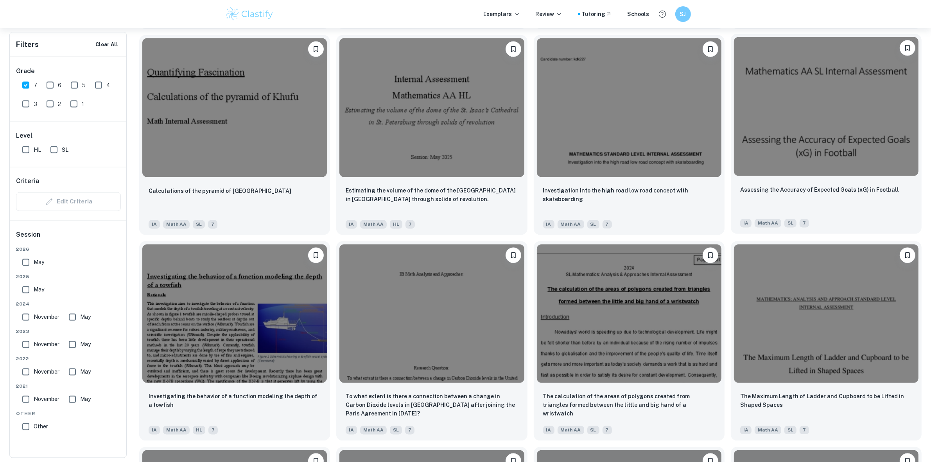
scroll to position [1760, 0]
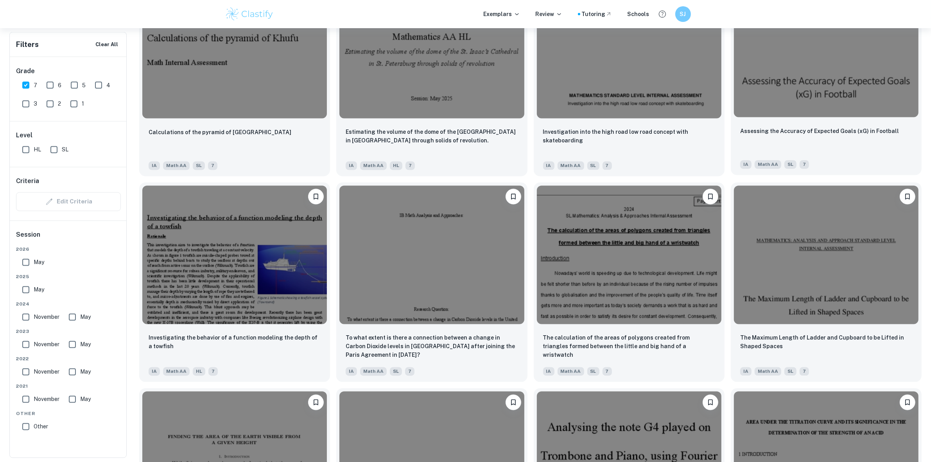
click at [837, 79] on img at bounding box center [826, 47] width 185 height 138
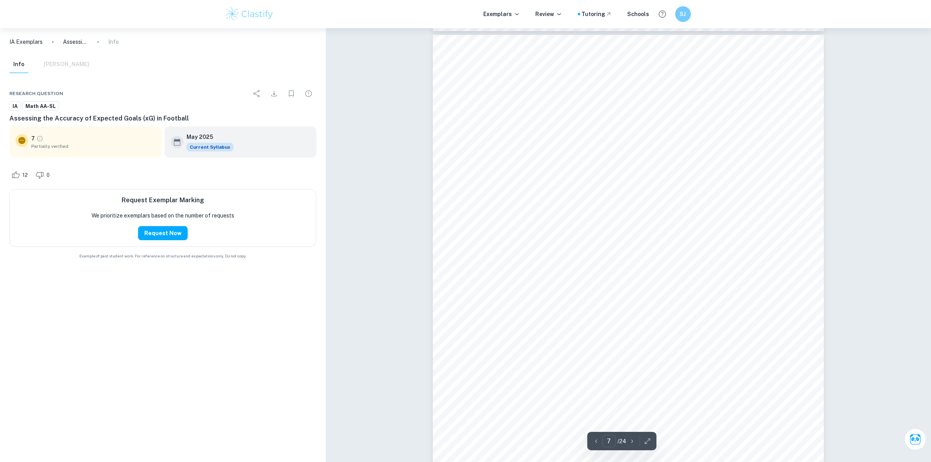
scroll to position [3128, 0]
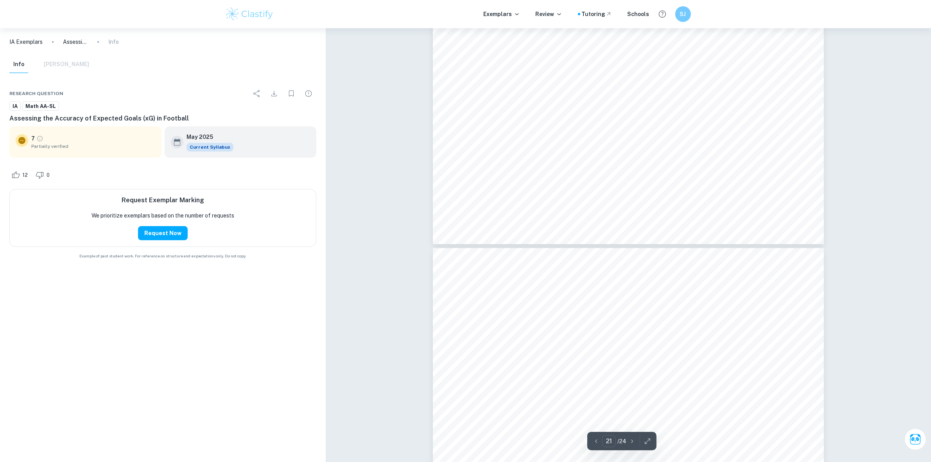
type input "22"
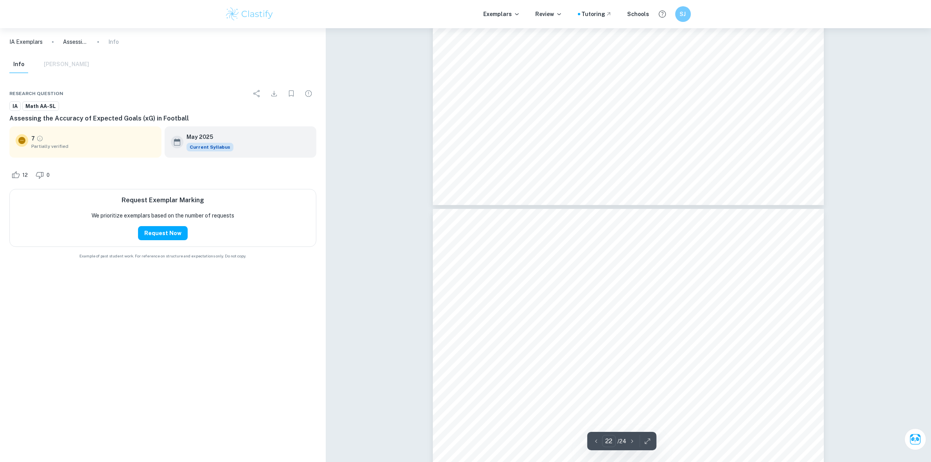
scroll to position [10852, 0]
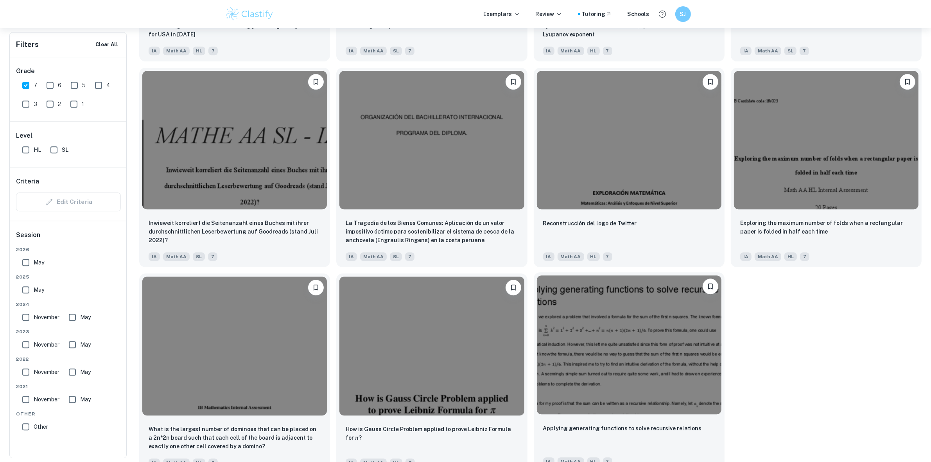
scroll to position [2713, 0]
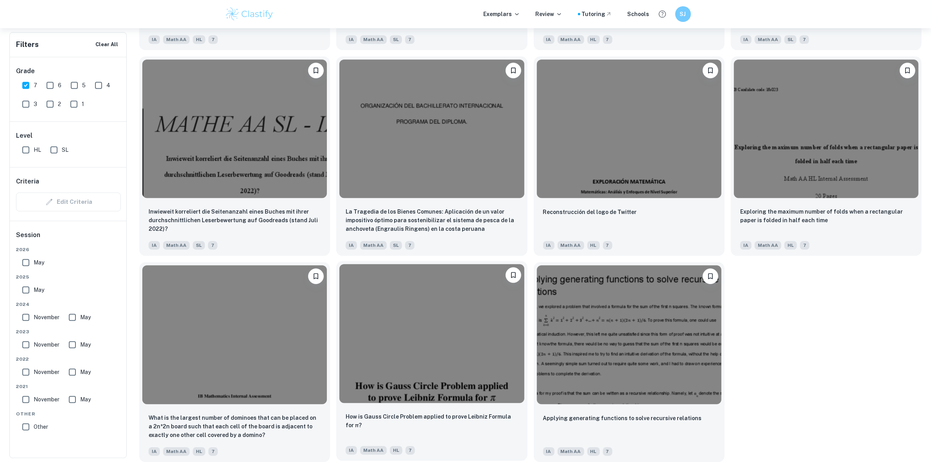
click at [382, 344] on img at bounding box center [431, 333] width 185 height 138
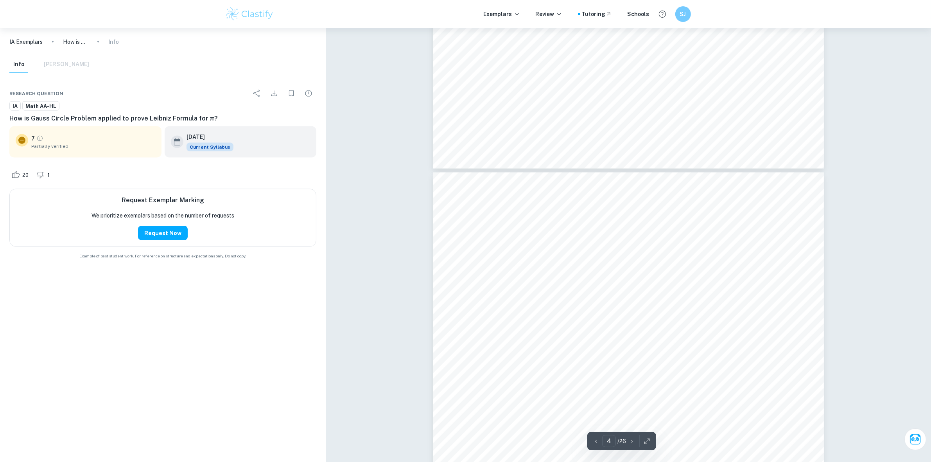
scroll to position [1760, 0]
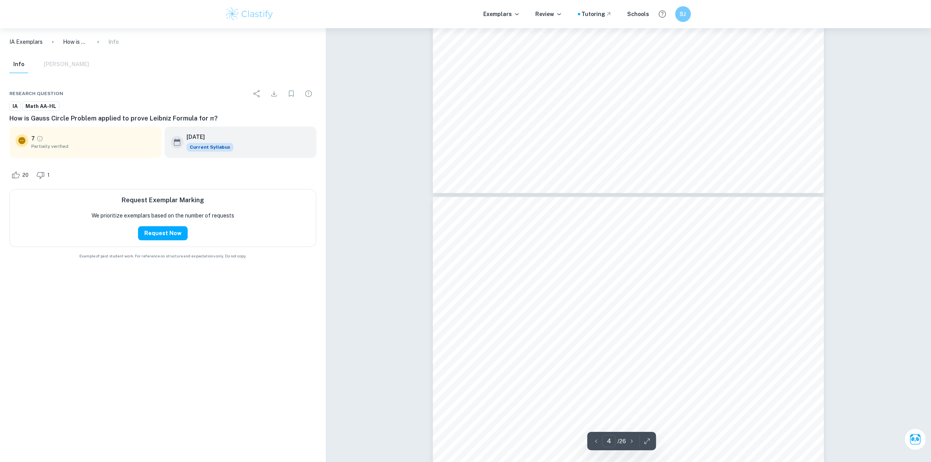
type input "5"
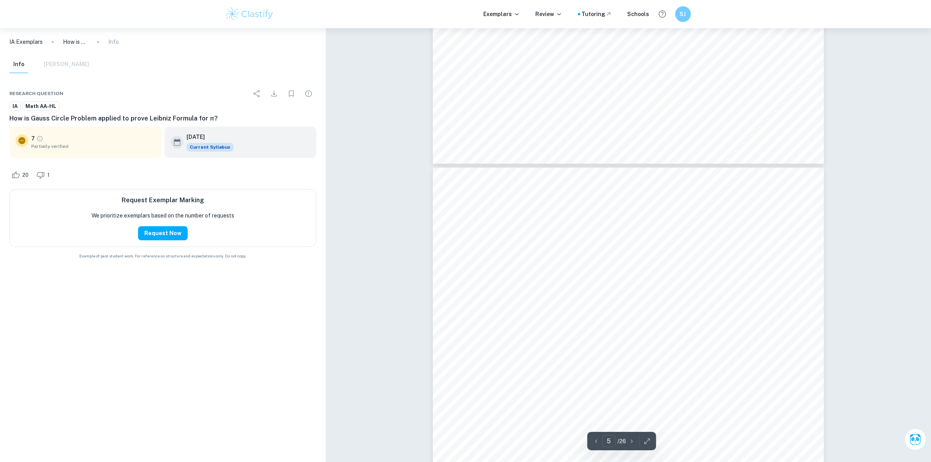
scroll to position [2297, 0]
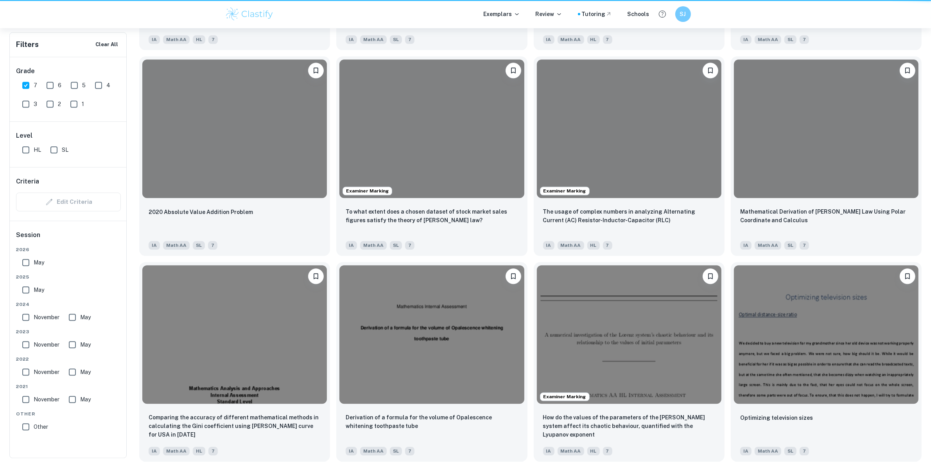
scroll to position [2713, 0]
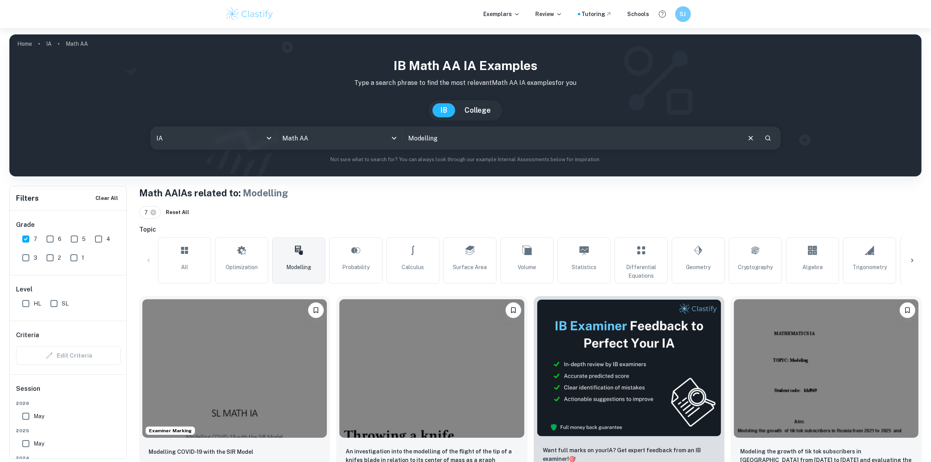
click at [286, 260] on link "Modelling" at bounding box center [298, 260] width 53 height 46
click at [366, 262] on link "Probability" at bounding box center [355, 260] width 53 height 46
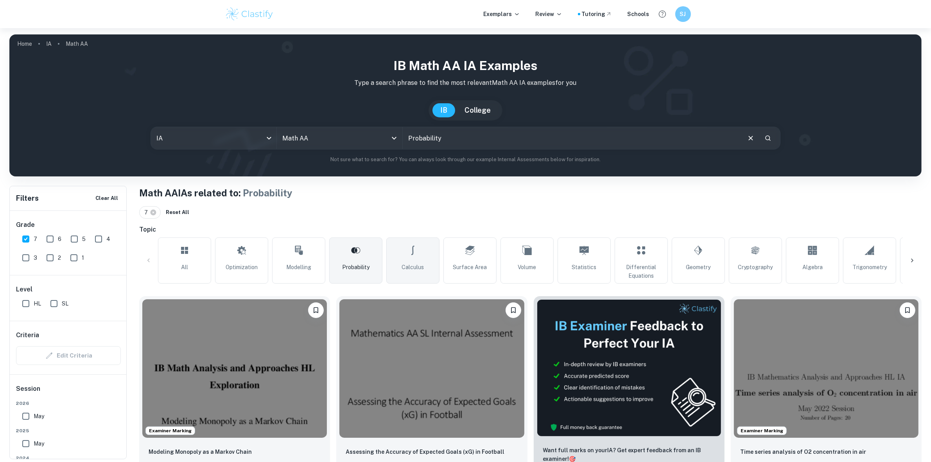
click at [427, 237] on link "Calculus" at bounding box center [412, 260] width 53 height 46
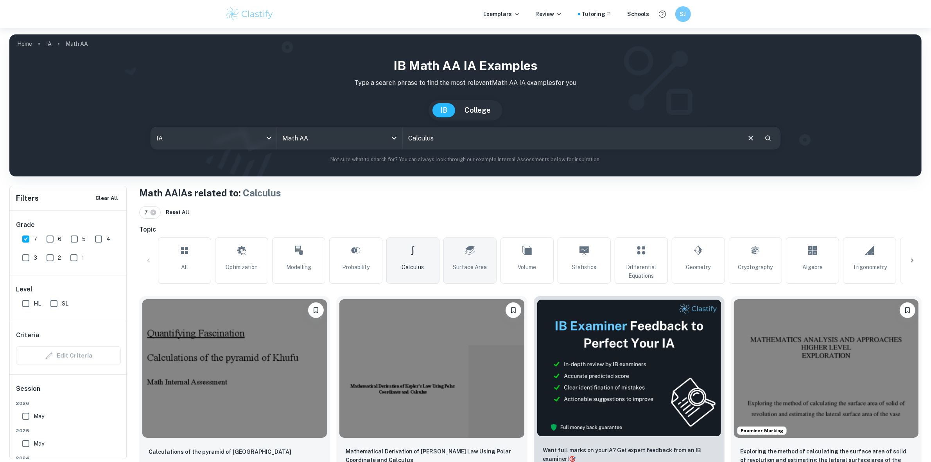
click at [486, 258] on link "Surface Area" at bounding box center [469, 260] width 53 height 46
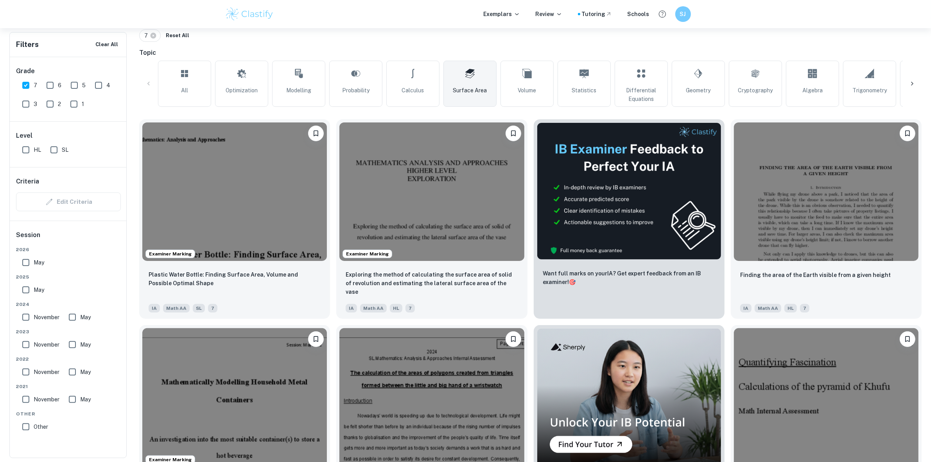
scroll to position [196, 0]
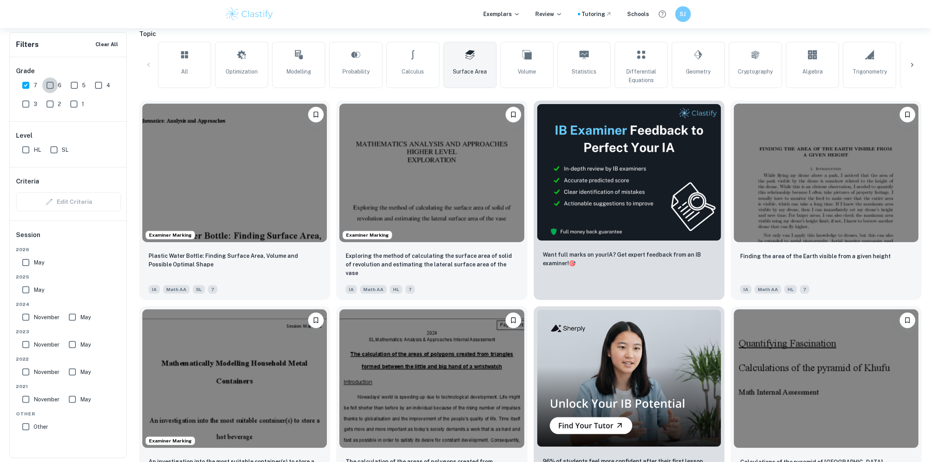
click at [45, 81] on input "6" at bounding box center [50, 85] width 16 height 16
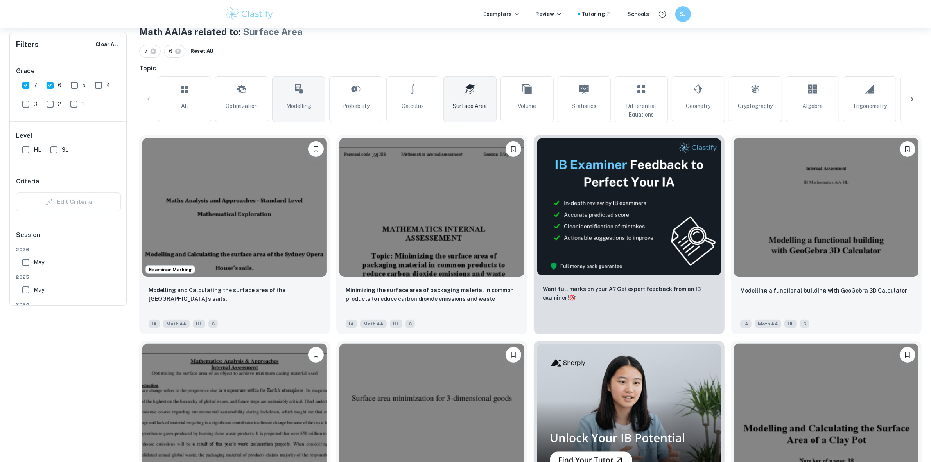
scroll to position [0, 0]
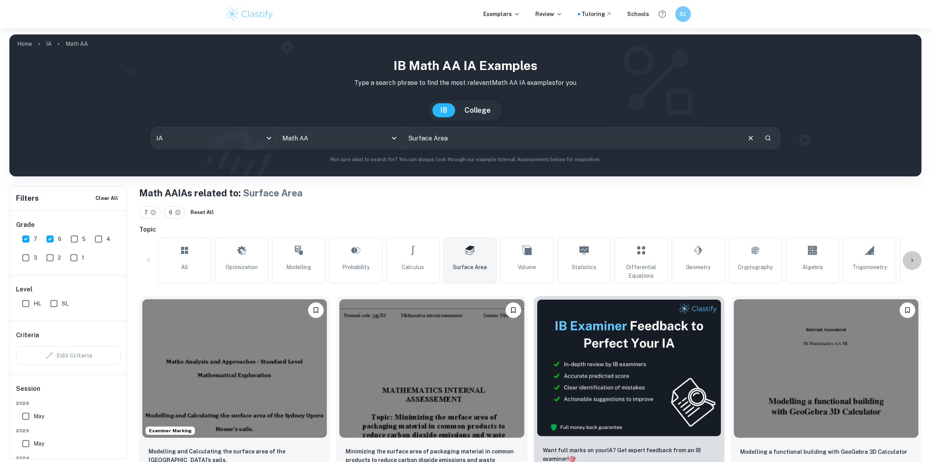
click at [912, 252] on div at bounding box center [912, 260] width 19 height 19
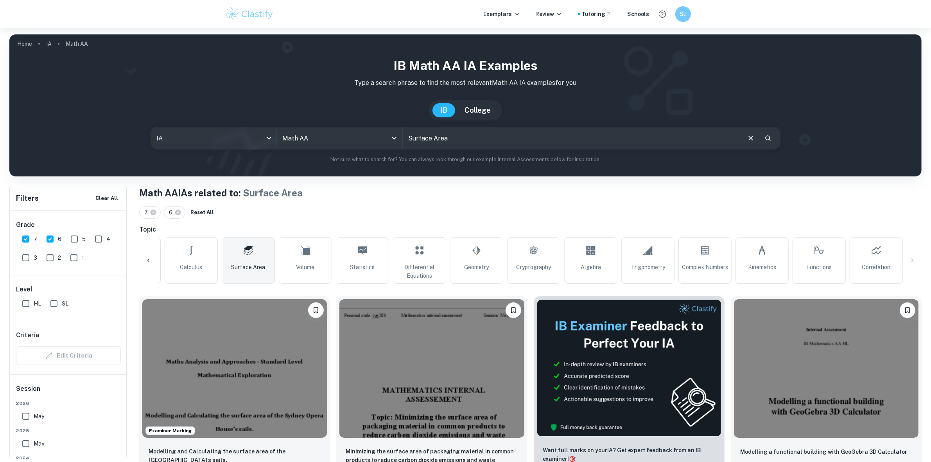
click at [916, 260] on div "All Optimization Modelling Probability Calculus Surface Area Volume Statistics …" at bounding box center [530, 260] width 782 height 46
click at [814, 263] on span "Functions" at bounding box center [819, 267] width 25 height 9
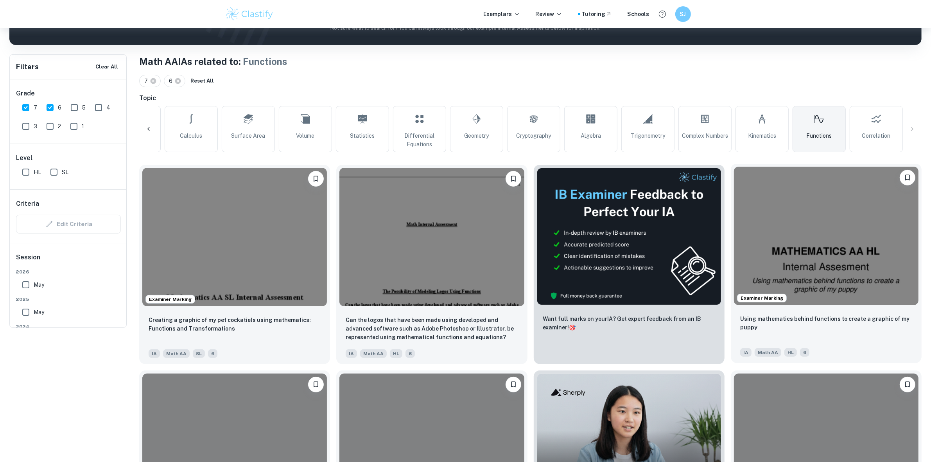
scroll to position [196, 0]
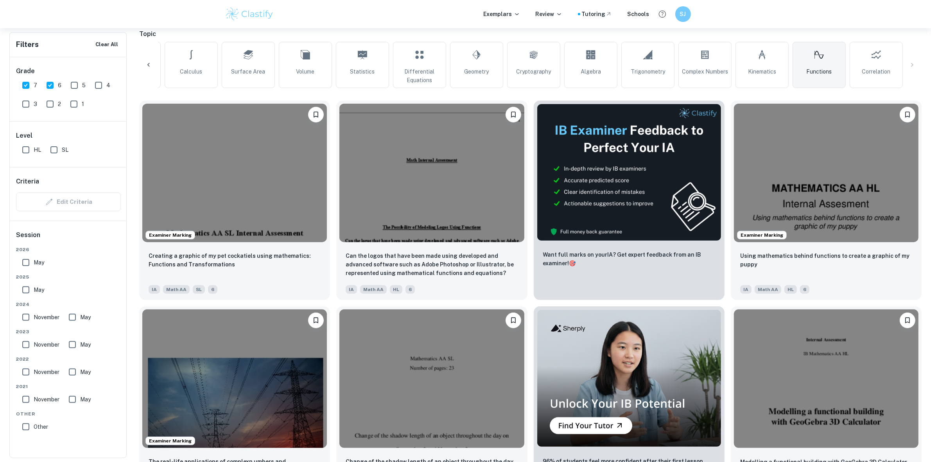
click at [54, 85] on input "6" at bounding box center [50, 85] width 16 height 16
checkbox input "false"
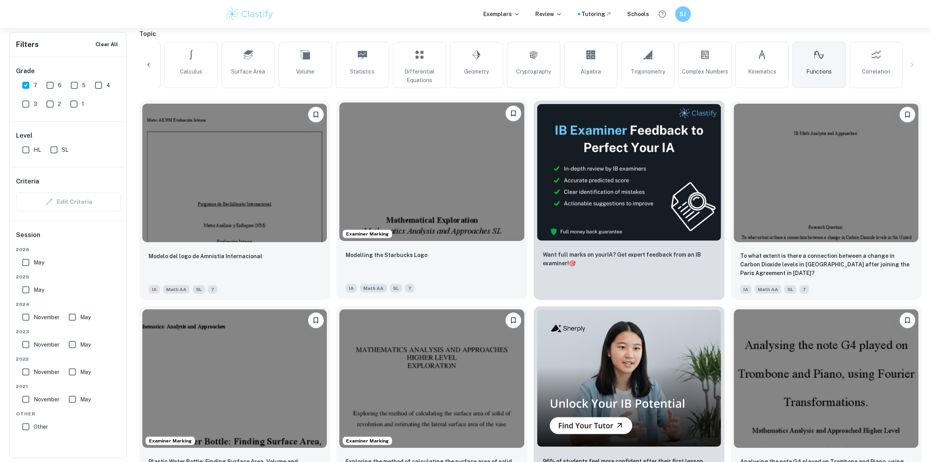
click at [456, 196] on img at bounding box center [431, 171] width 185 height 138
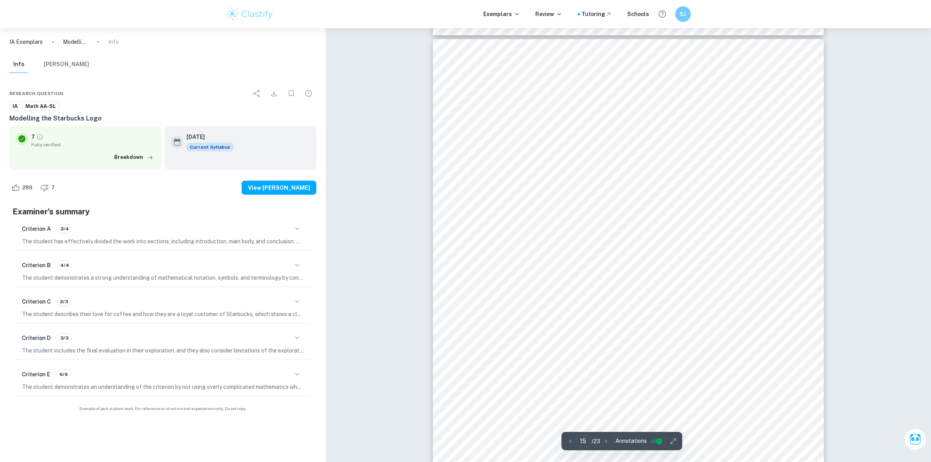
scroll to position [7821, 0]
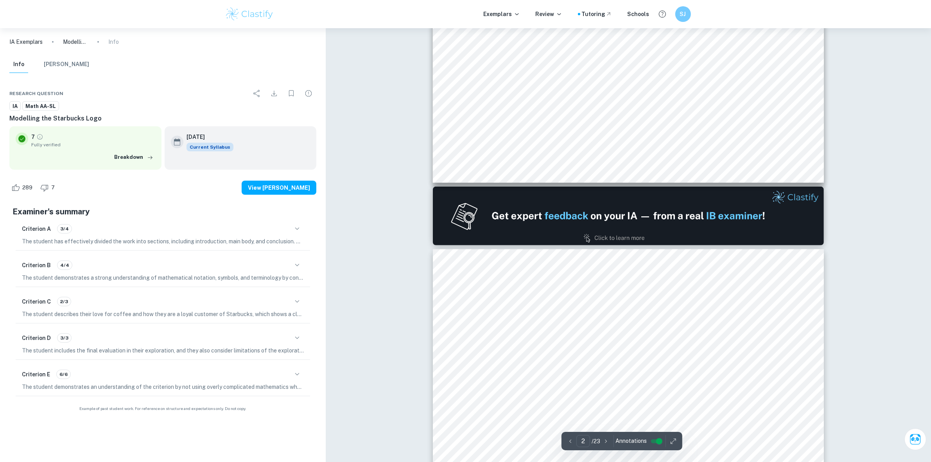
type input "1"
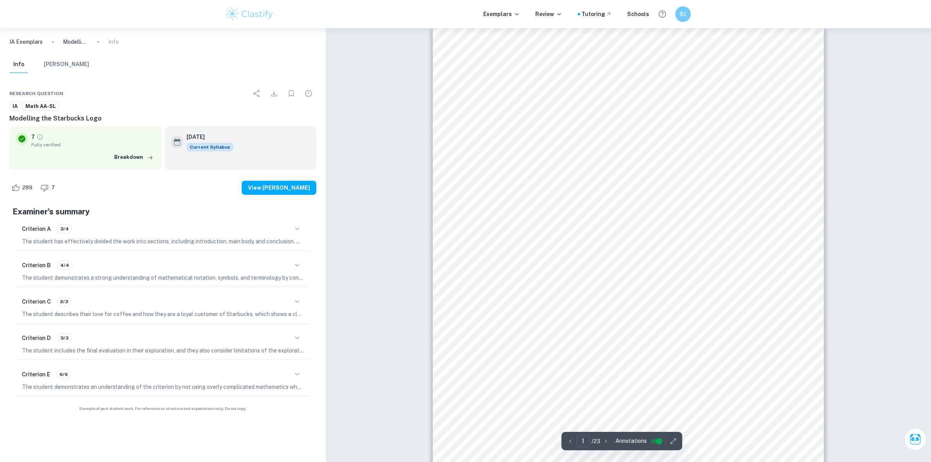
scroll to position [0, 0]
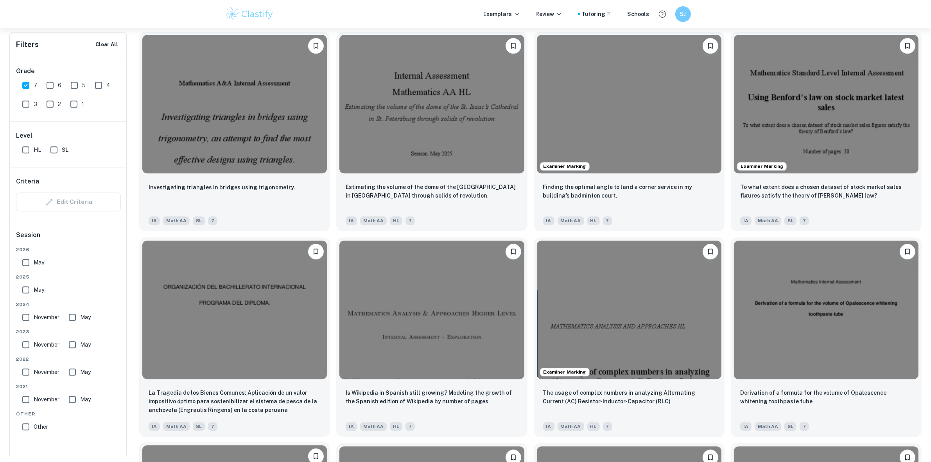
scroll to position [2517, 0]
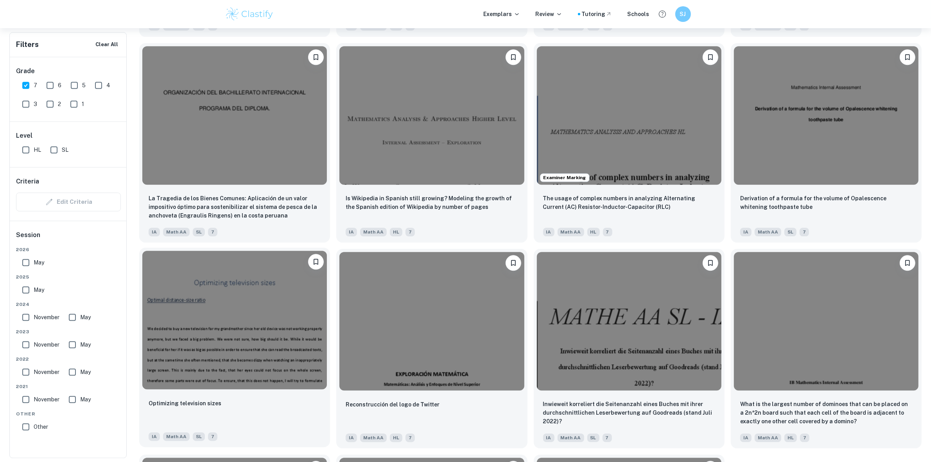
drag, startPoint x: 184, startPoint y: 327, endPoint x: 177, endPoint y: 319, distance: 10.3
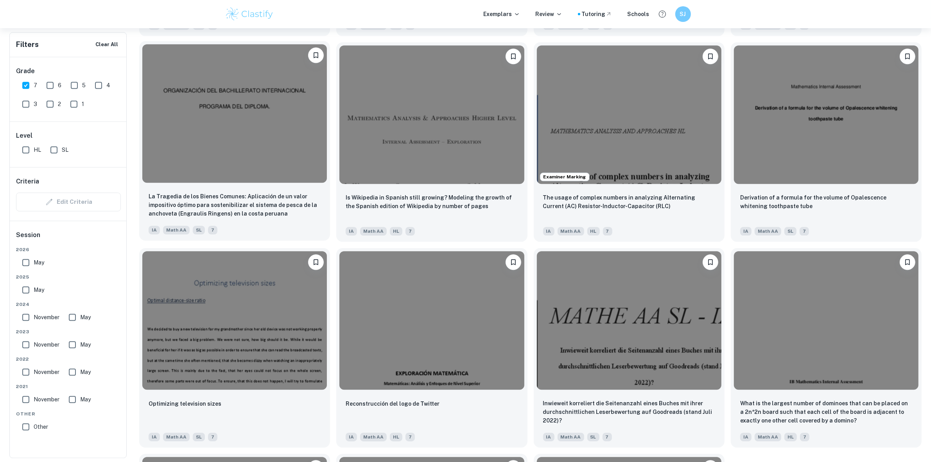
drag, startPoint x: 177, startPoint y: 319, endPoint x: 141, endPoint y: 233, distance: 94.0
click at [141, 233] on div "La Tragedia de los Bienes Comunes: Aplicación de un valor impositivo óptimo par…" at bounding box center [234, 213] width 191 height 55
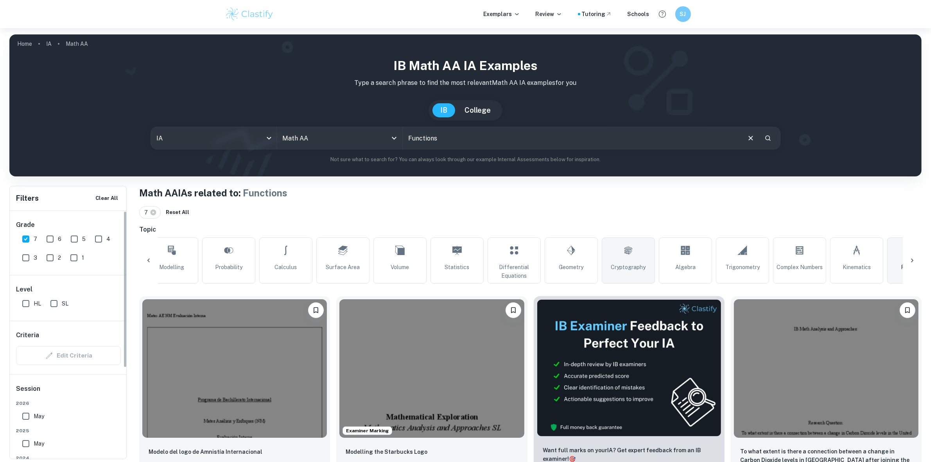
click at [614, 252] on link "Cryptography" at bounding box center [628, 260] width 53 height 46
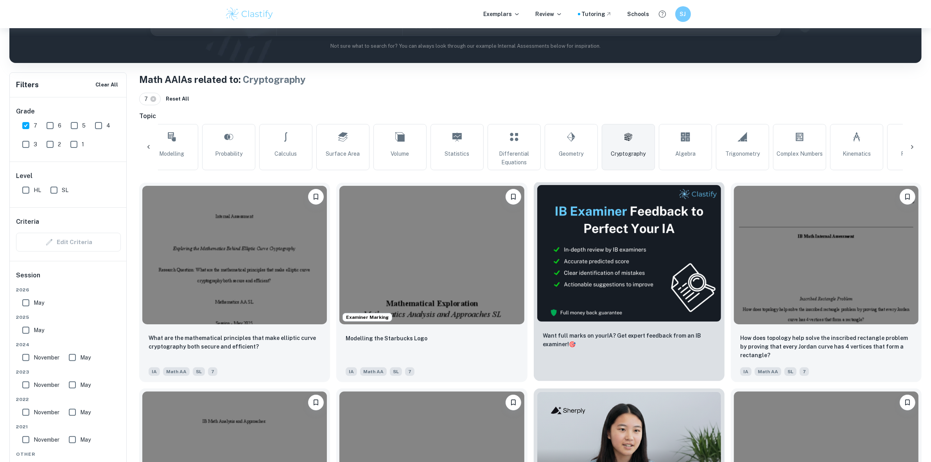
scroll to position [98, 0]
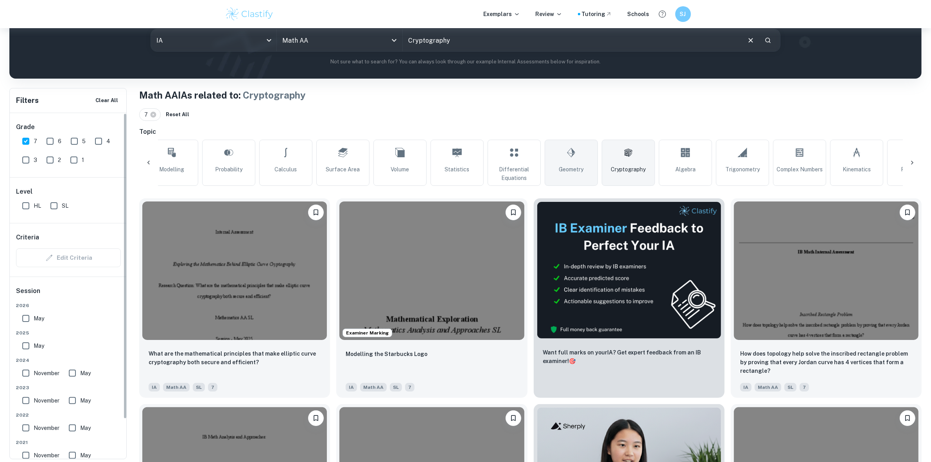
click at [571, 162] on link "Geometry" at bounding box center [571, 163] width 53 height 46
type input "Geometry"
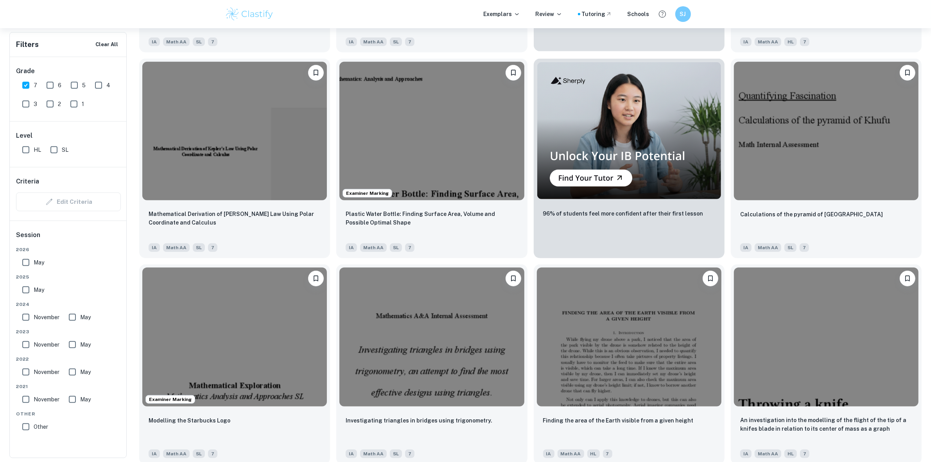
scroll to position [587, 0]
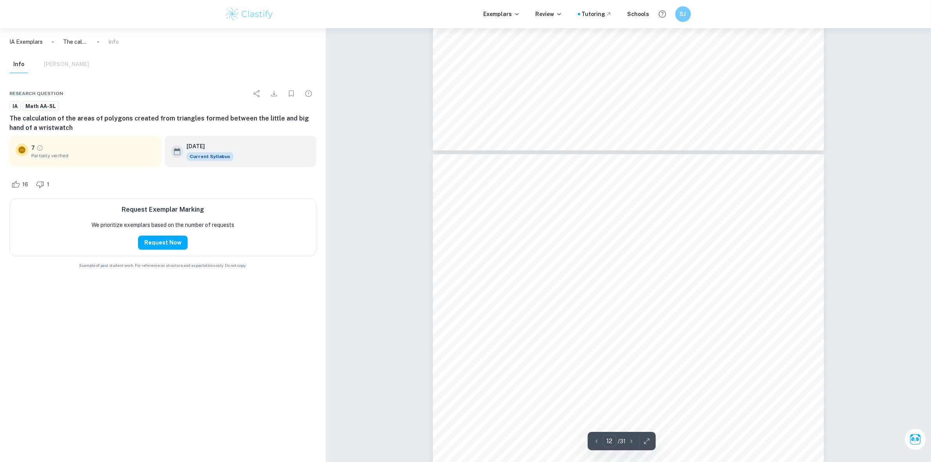
scroll to position [6208, 0]
drag, startPoint x: 930, startPoint y: 169, endPoint x: 929, endPoint y: 179, distance: 9.4
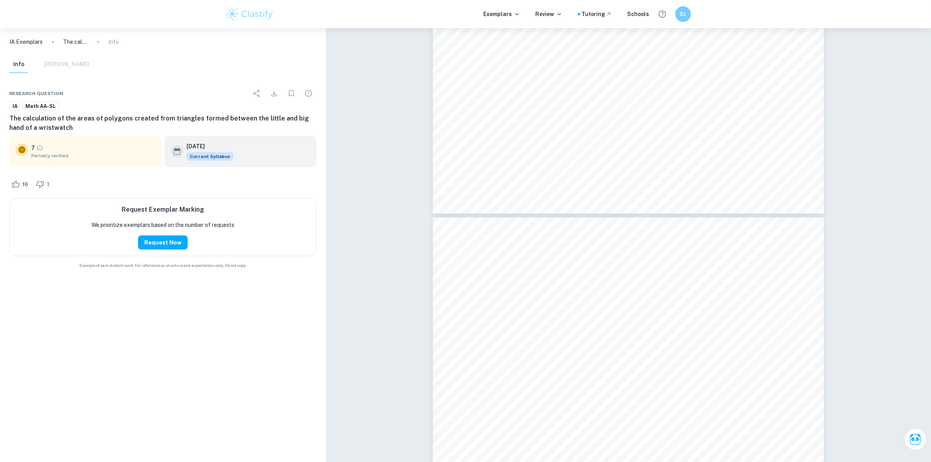
type input "21"
